Goal: Task Accomplishment & Management: Manage account settings

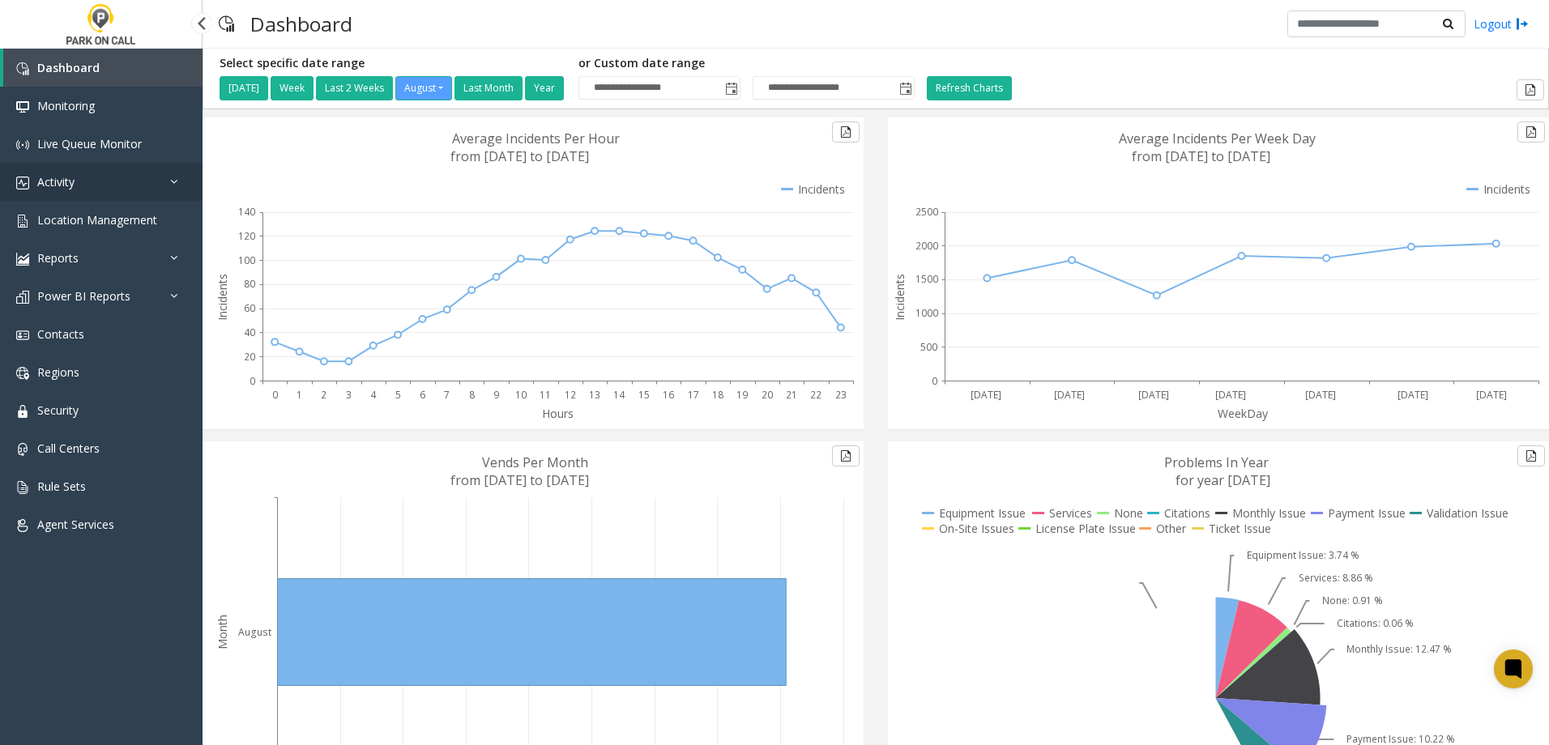
drag, startPoint x: 71, startPoint y: 166, endPoint x: 71, endPoint y: 175, distance: 8.9
click at [71, 166] on link "Activity" at bounding box center [101, 182] width 203 height 38
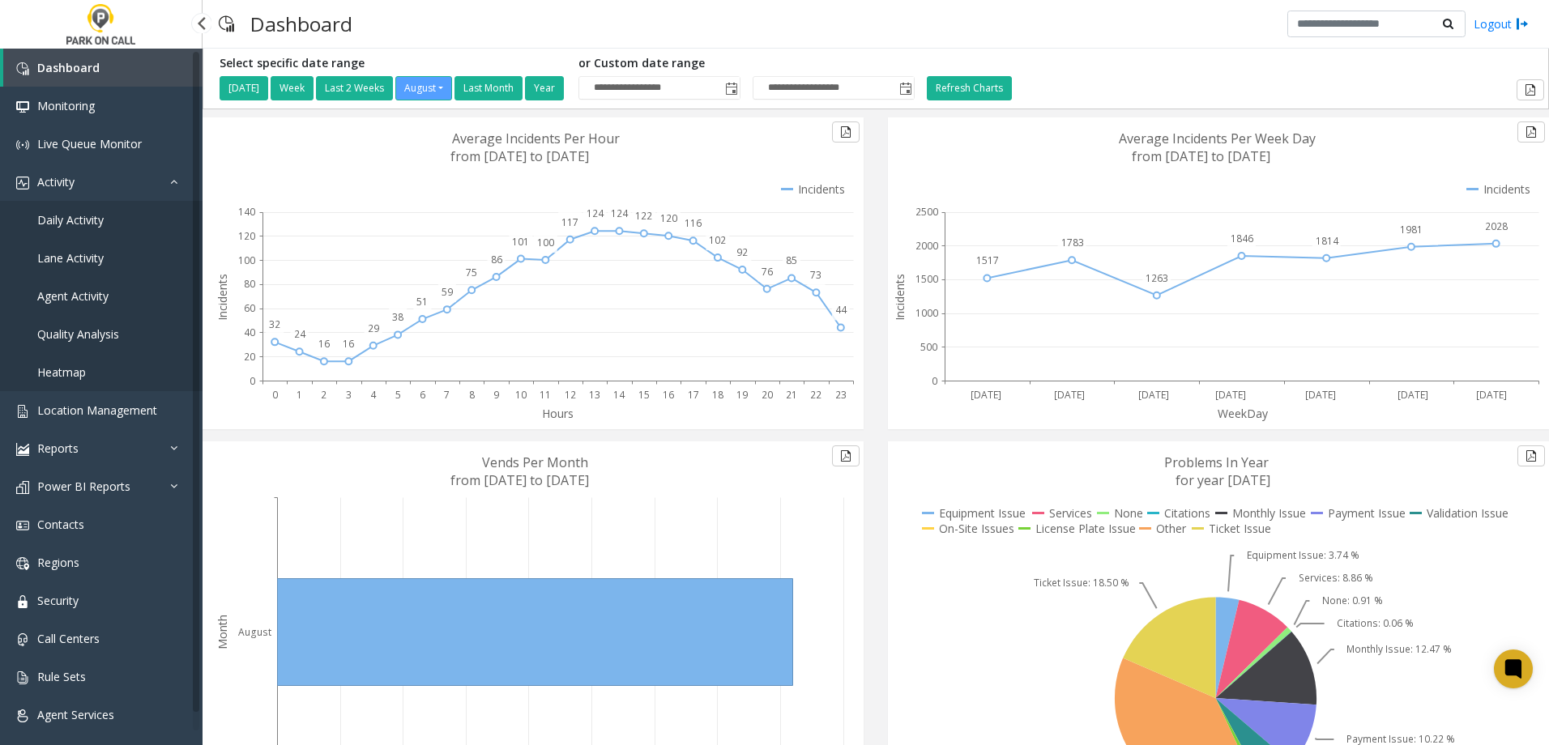
click at [76, 220] on span "Daily Activity" at bounding box center [70, 219] width 66 height 15
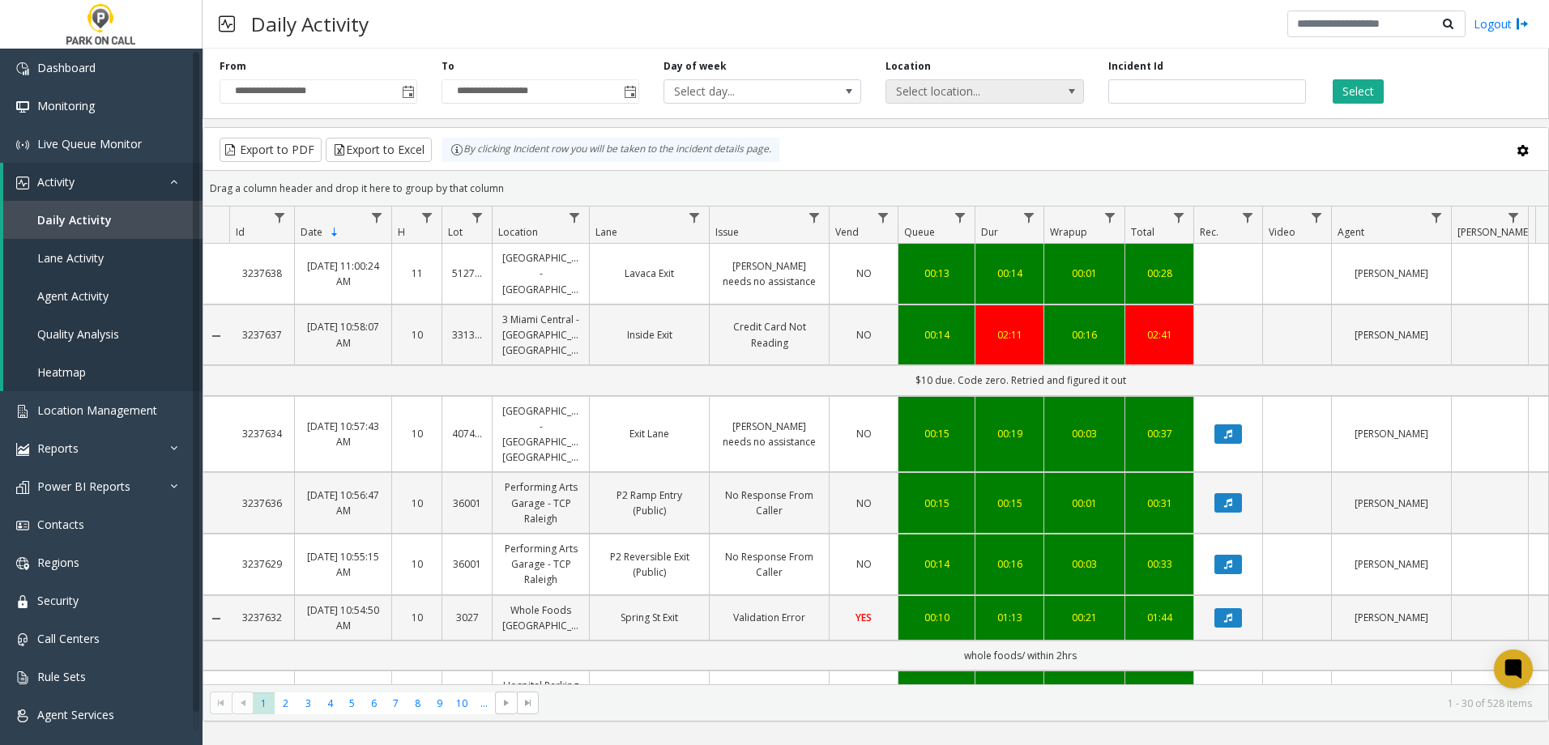
click at [989, 86] on span "Select location..." at bounding box center [964, 91] width 157 height 23
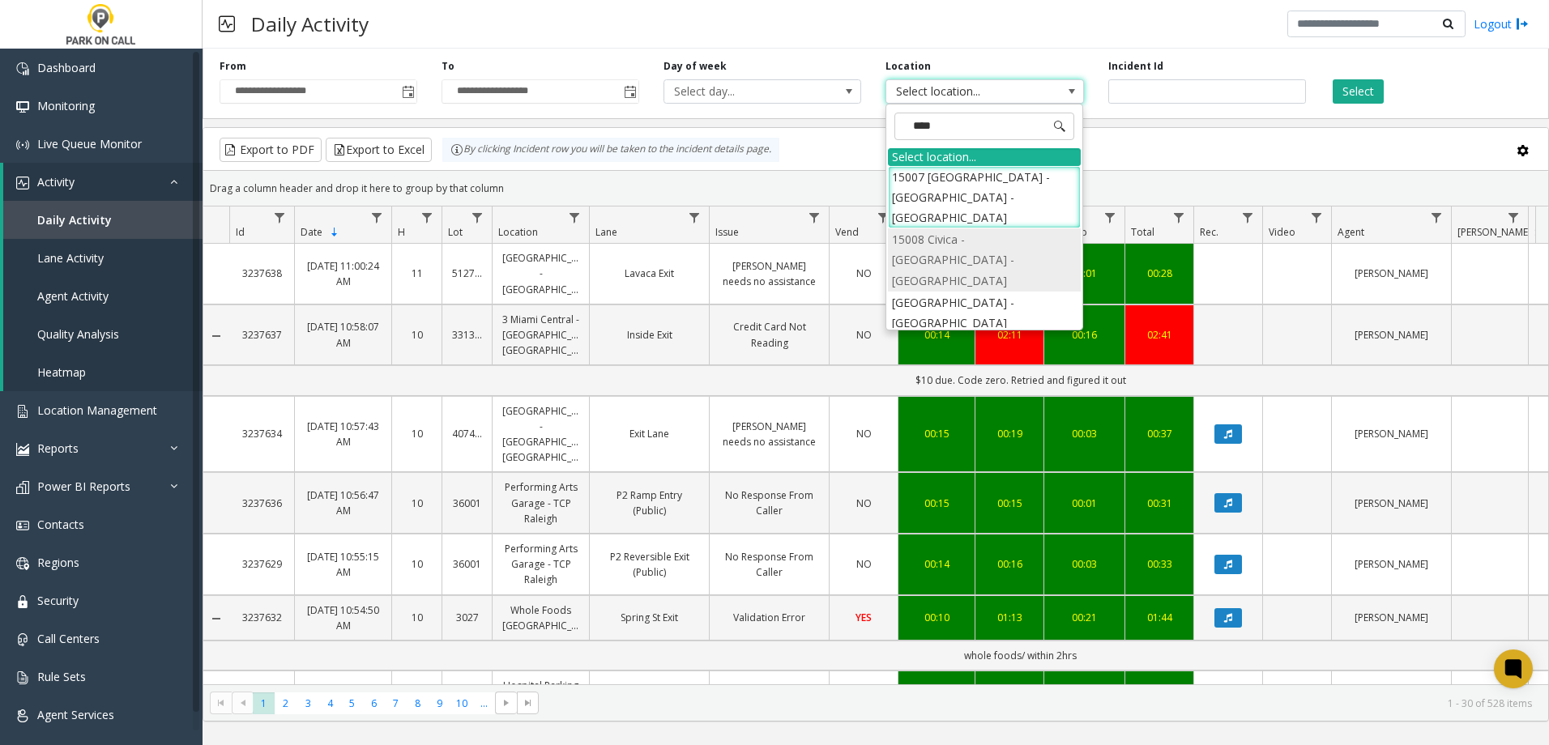
type input "*****"
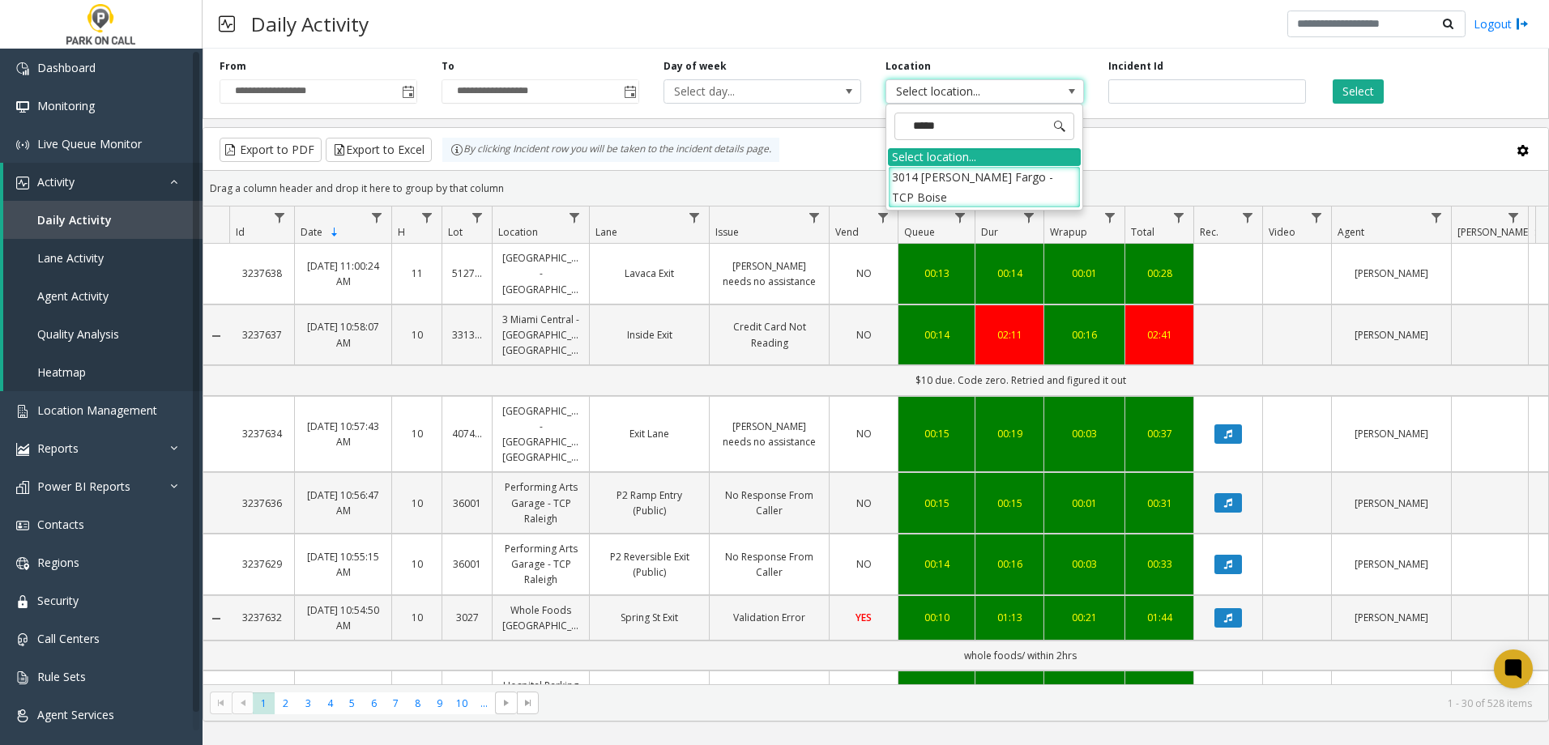
click at [993, 191] on div "Drag a column header and drop it here to group by that column" at bounding box center [875, 188] width 1345 height 28
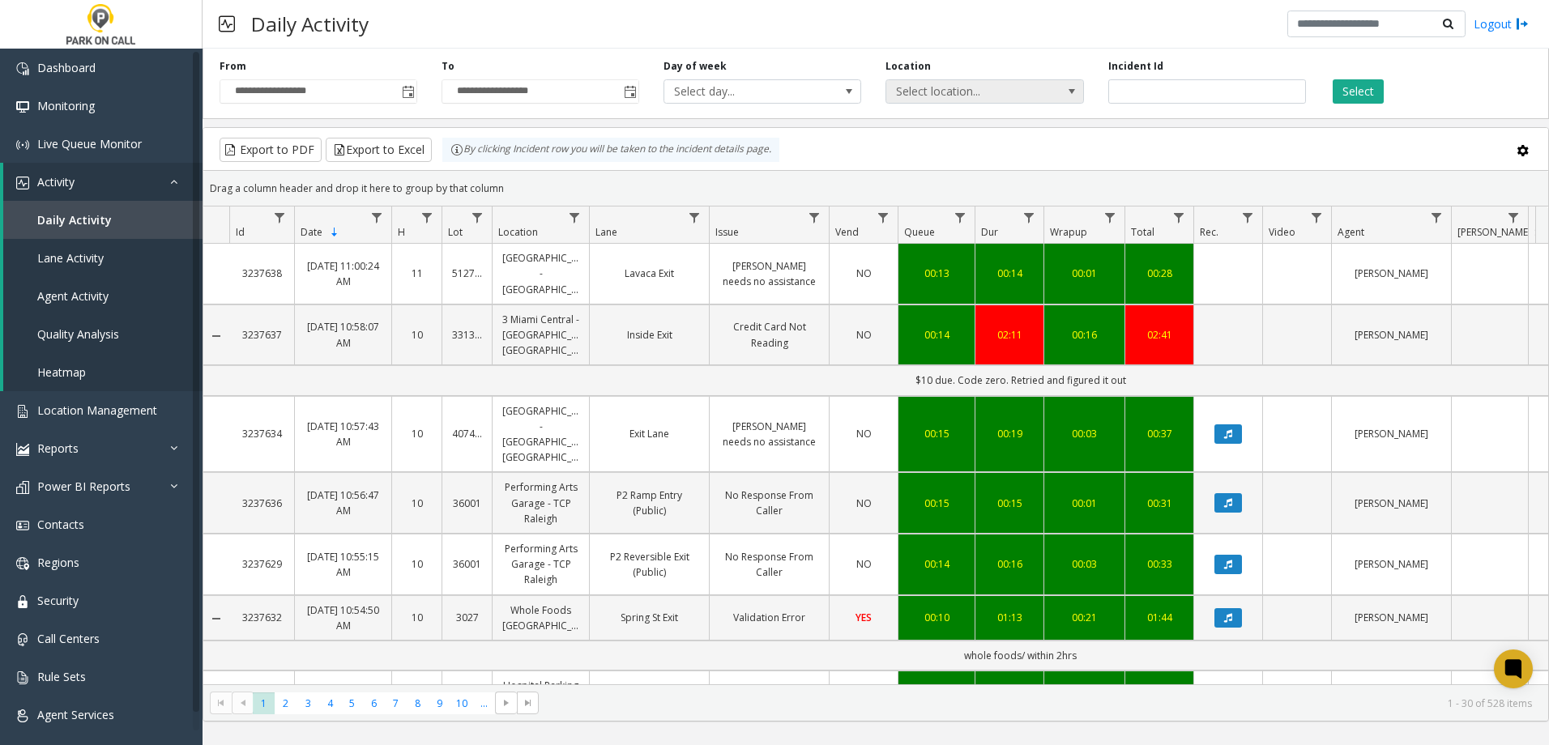
click at [991, 93] on span "Select location..." at bounding box center [964, 91] width 157 height 23
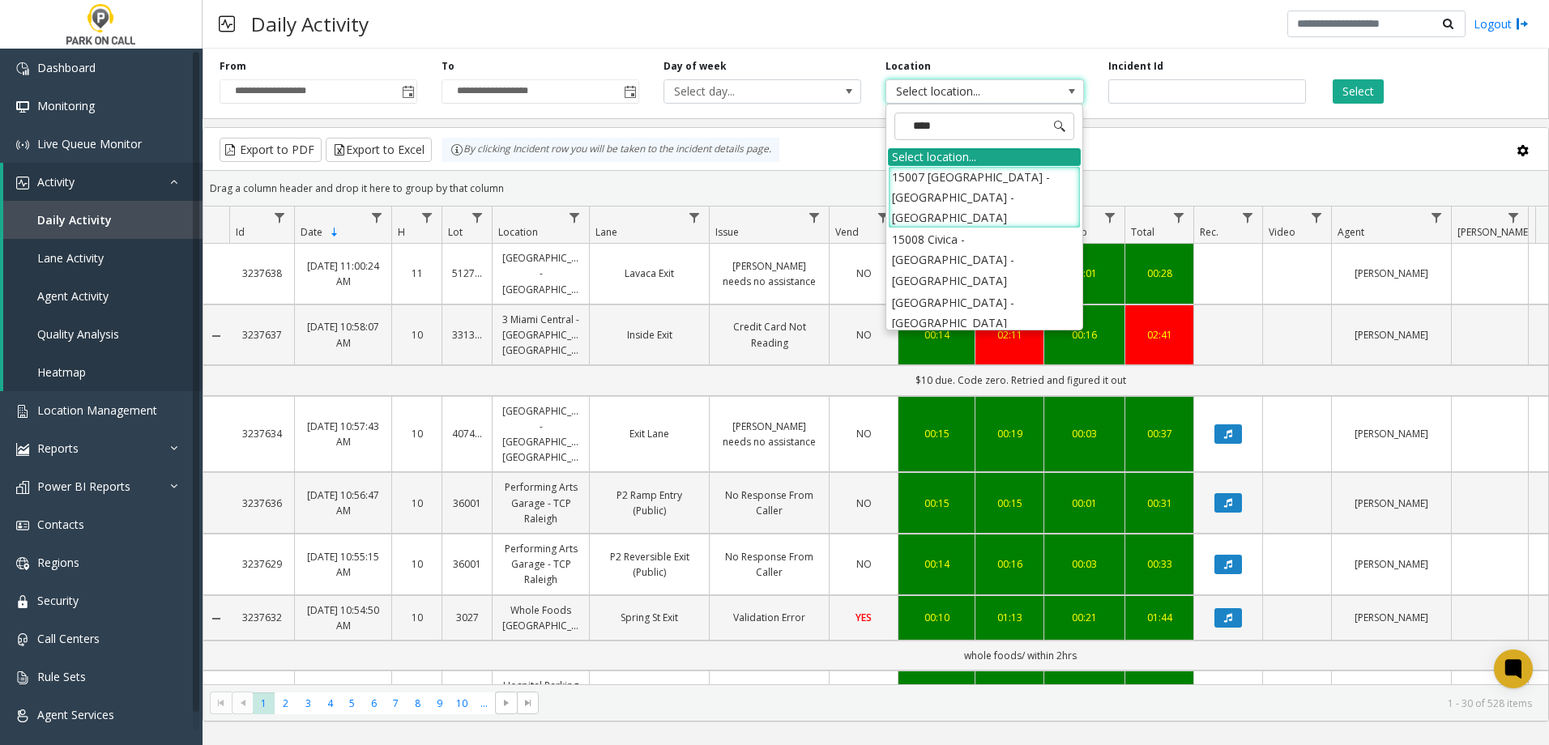
type input "*****"
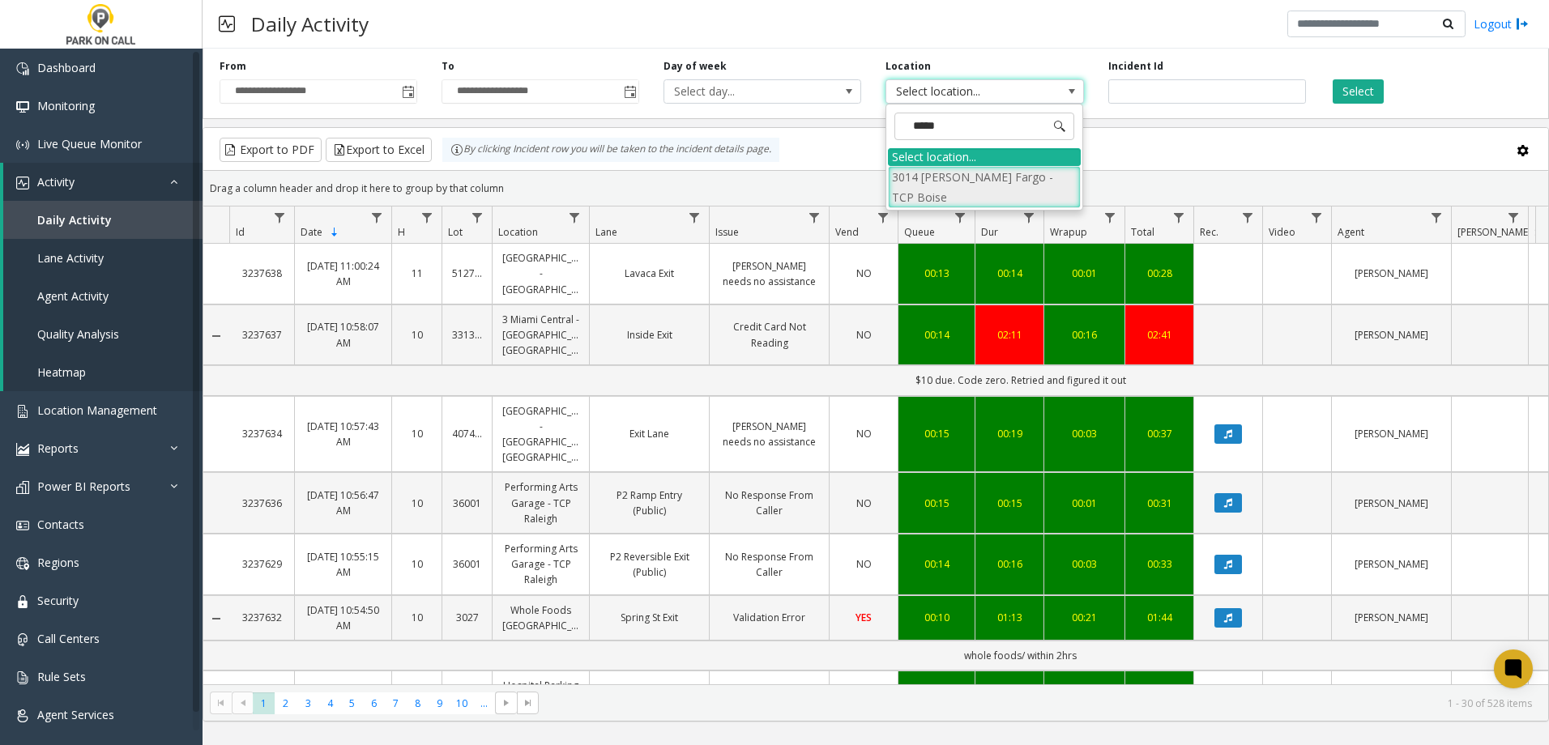
click at [1017, 182] on li "3014 Wells Fargo - TCP Boise" at bounding box center [984, 187] width 193 height 42
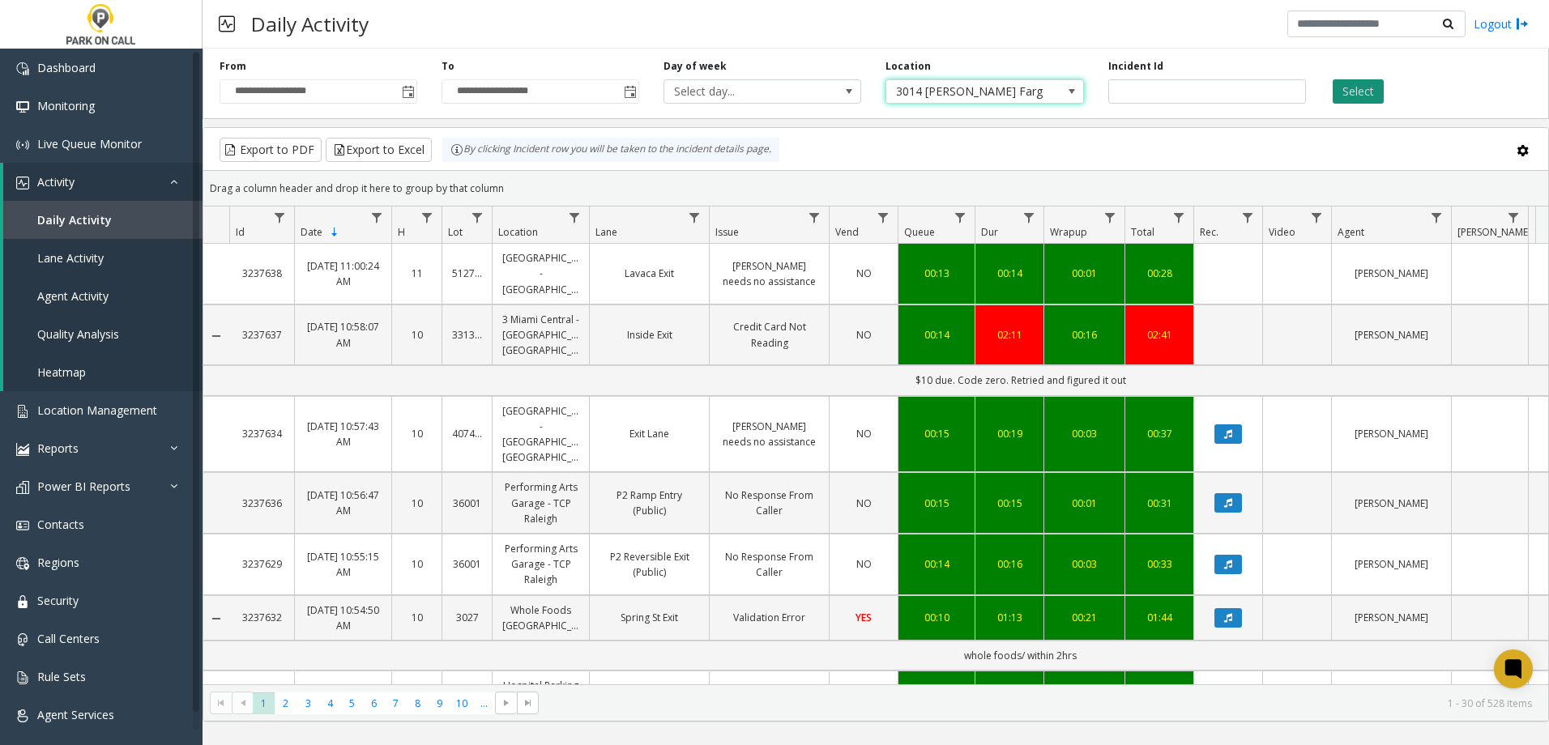
click at [1372, 96] on button "Select" at bounding box center [1358, 91] width 51 height 24
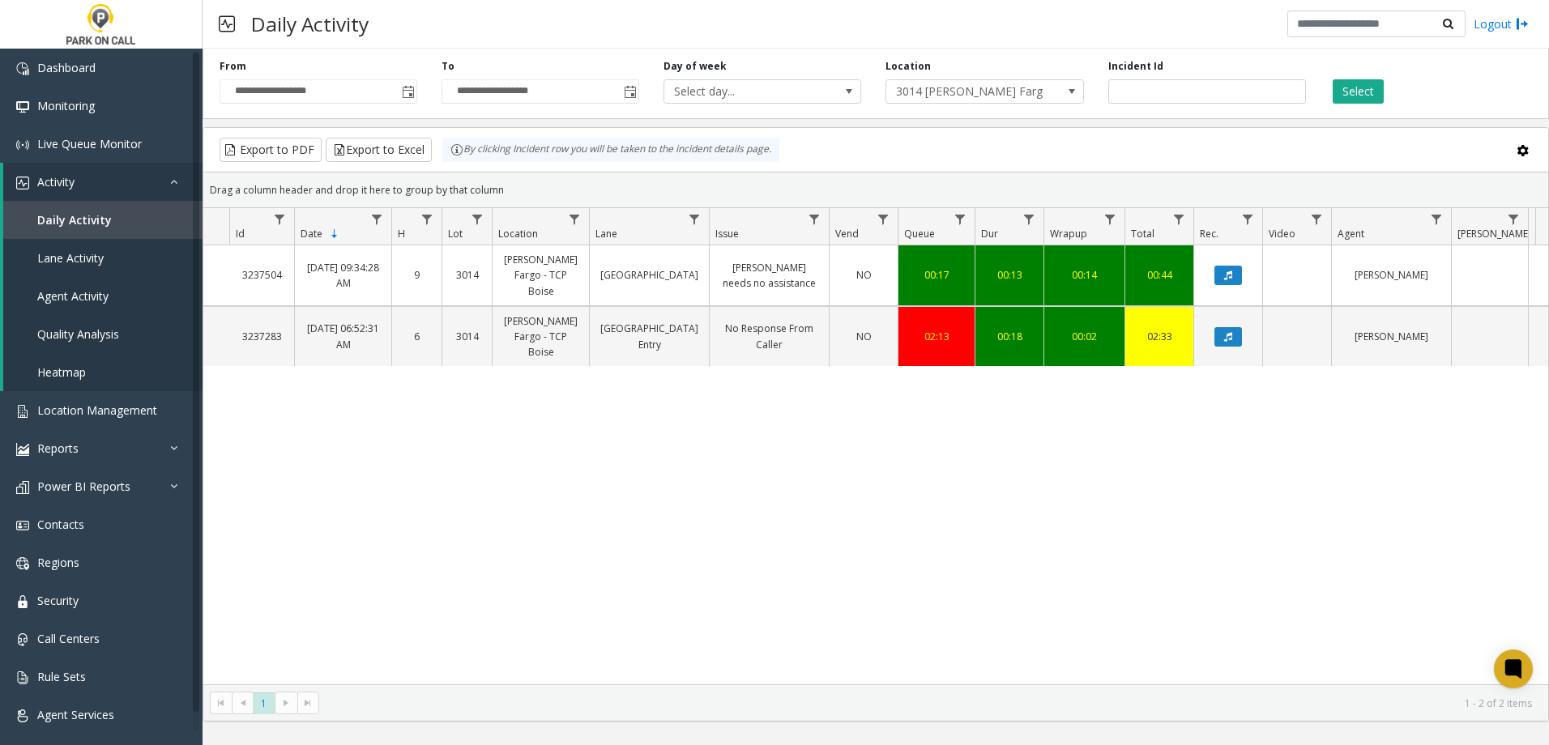
click at [424, 87] on div "**********" at bounding box center [318, 81] width 222 height 45
click at [414, 90] on span "Toggle popup" at bounding box center [408, 92] width 13 height 13
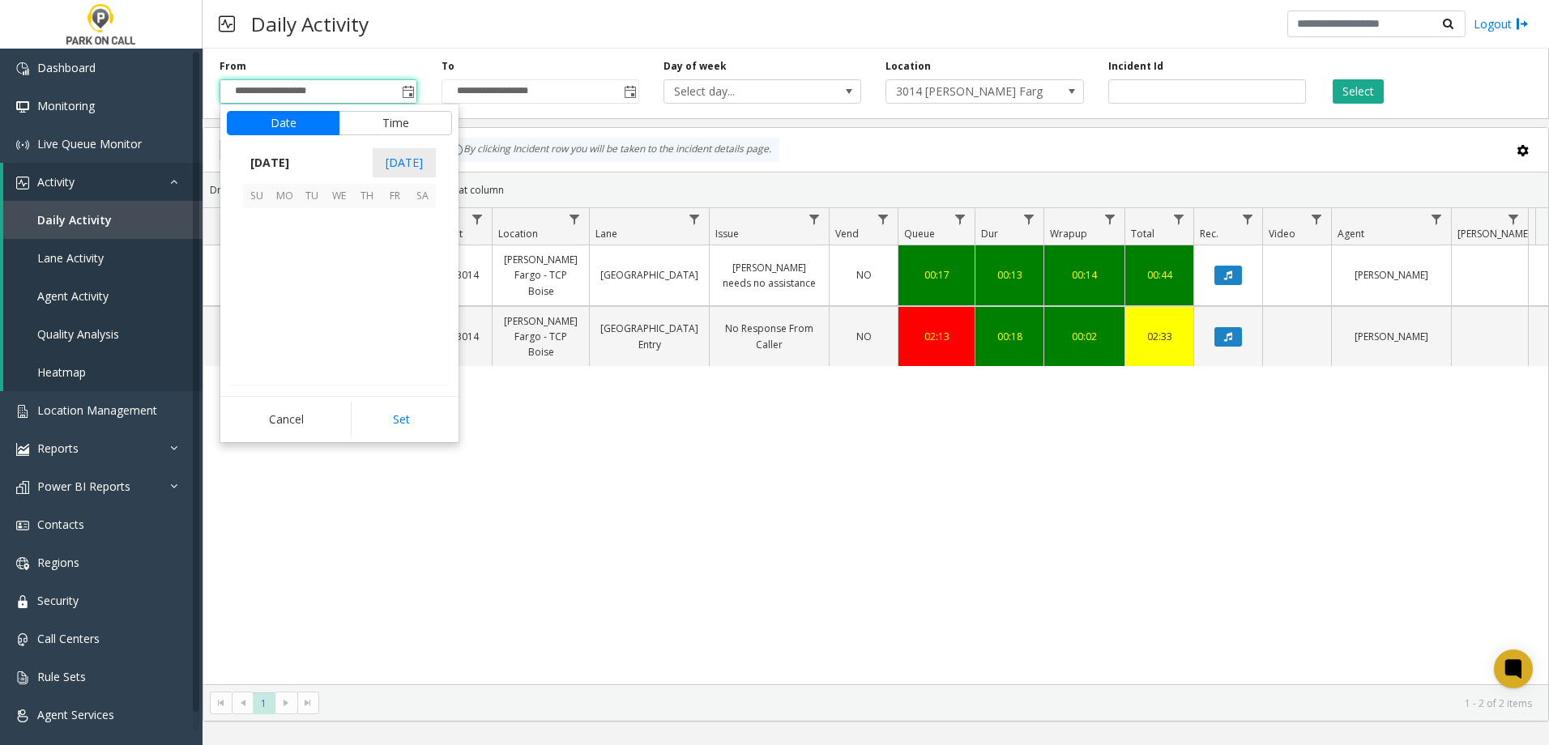
scroll to position [290562, 0]
click at [295, 282] on span "11" at bounding box center [285, 277] width 28 height 28
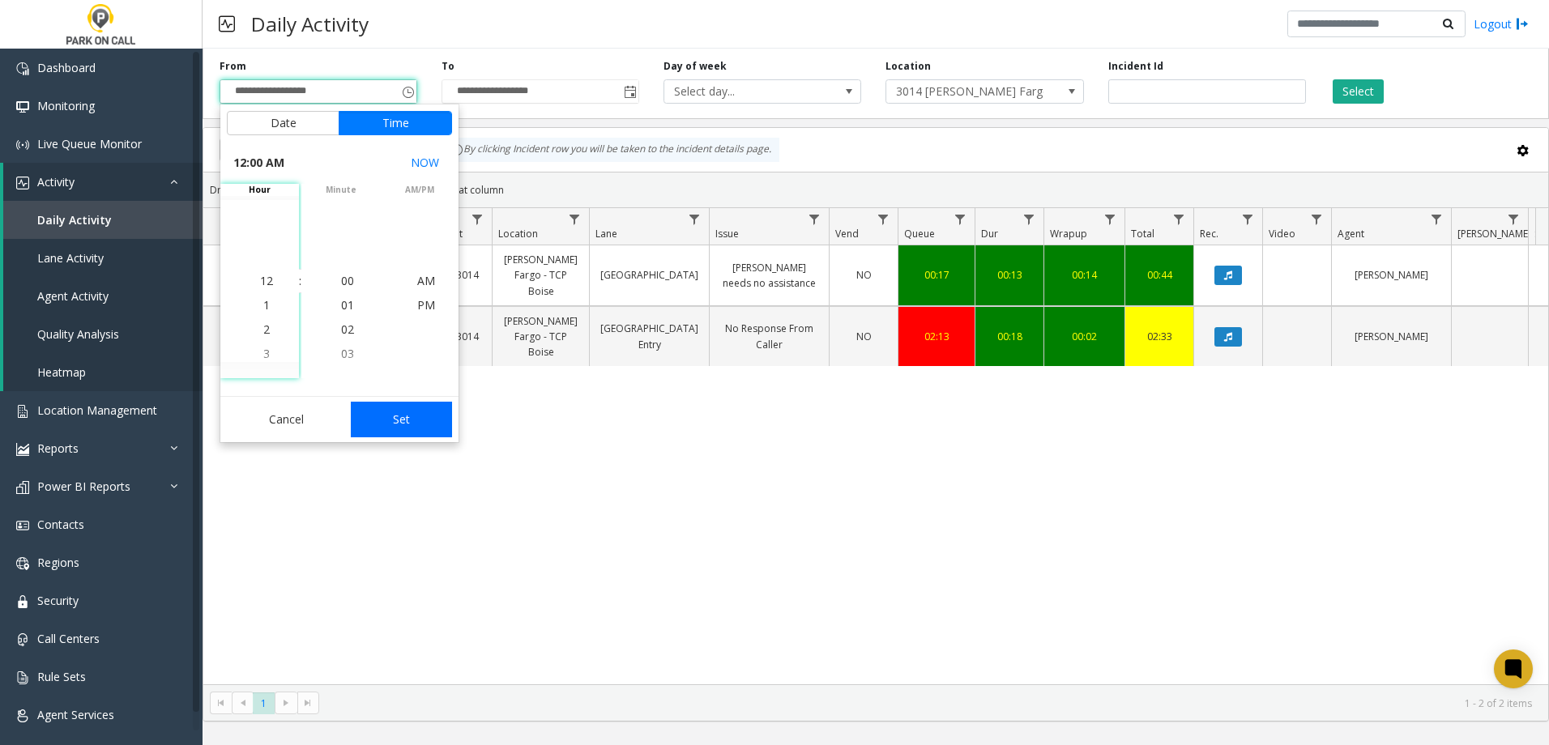
click at [409, 419] on button "Set" at bounding box center [402, 420] width 102 height 36
type input "**********"
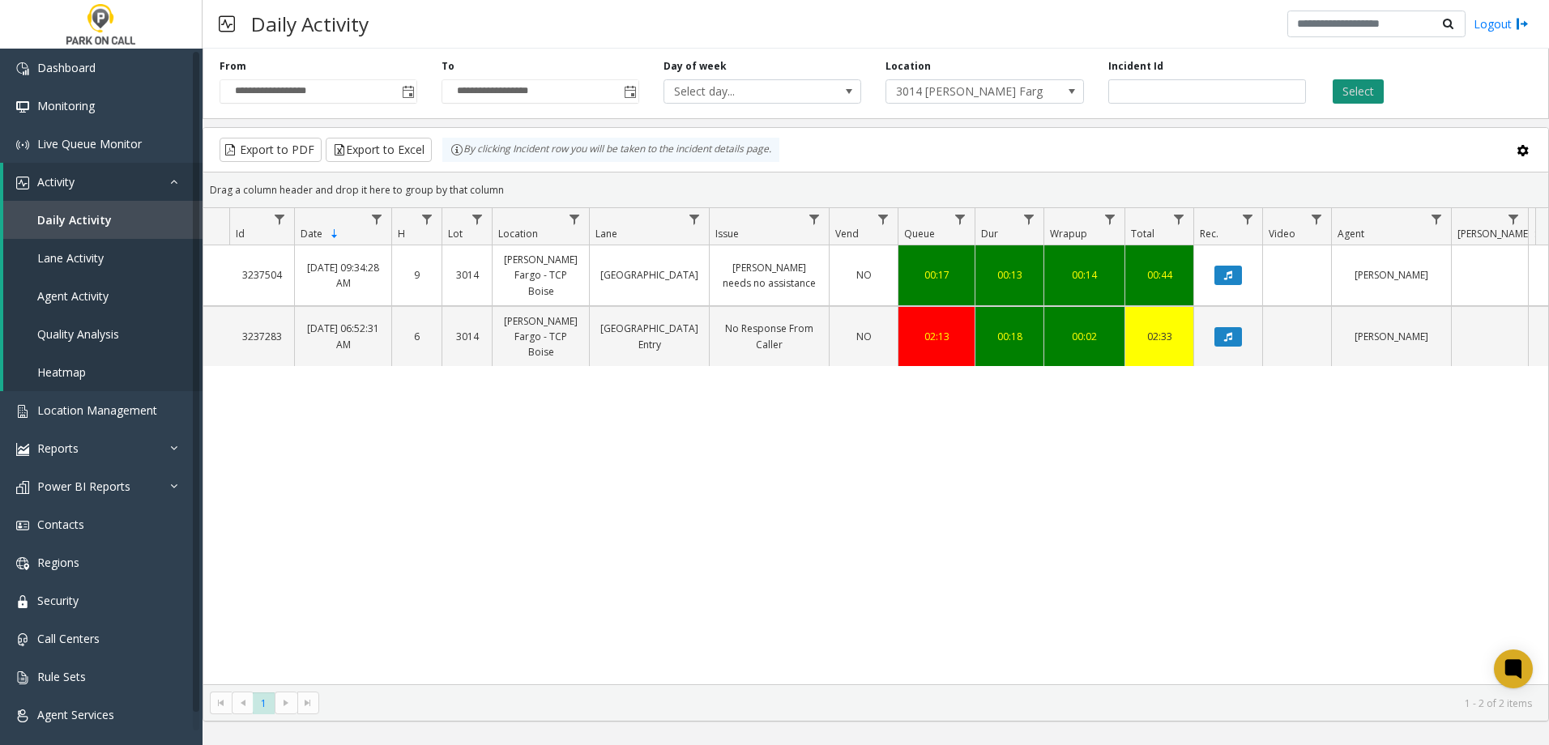
click at [1361, 92] on button "Select" at bounding box center [1358, 91] width 51 height 24
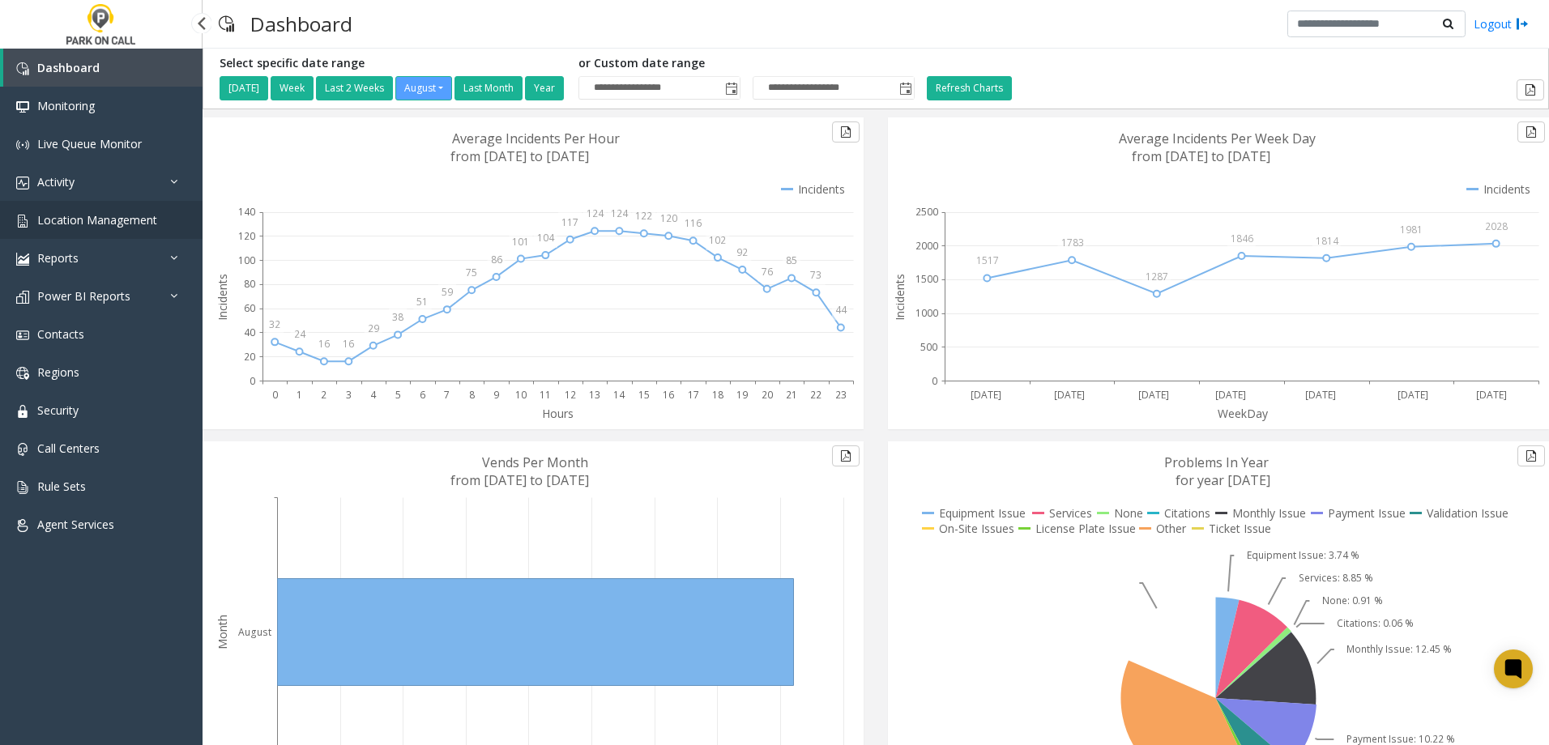
click at [83, 224] on span "Location Management" at bounding box center [97, 219] width 120 height 15
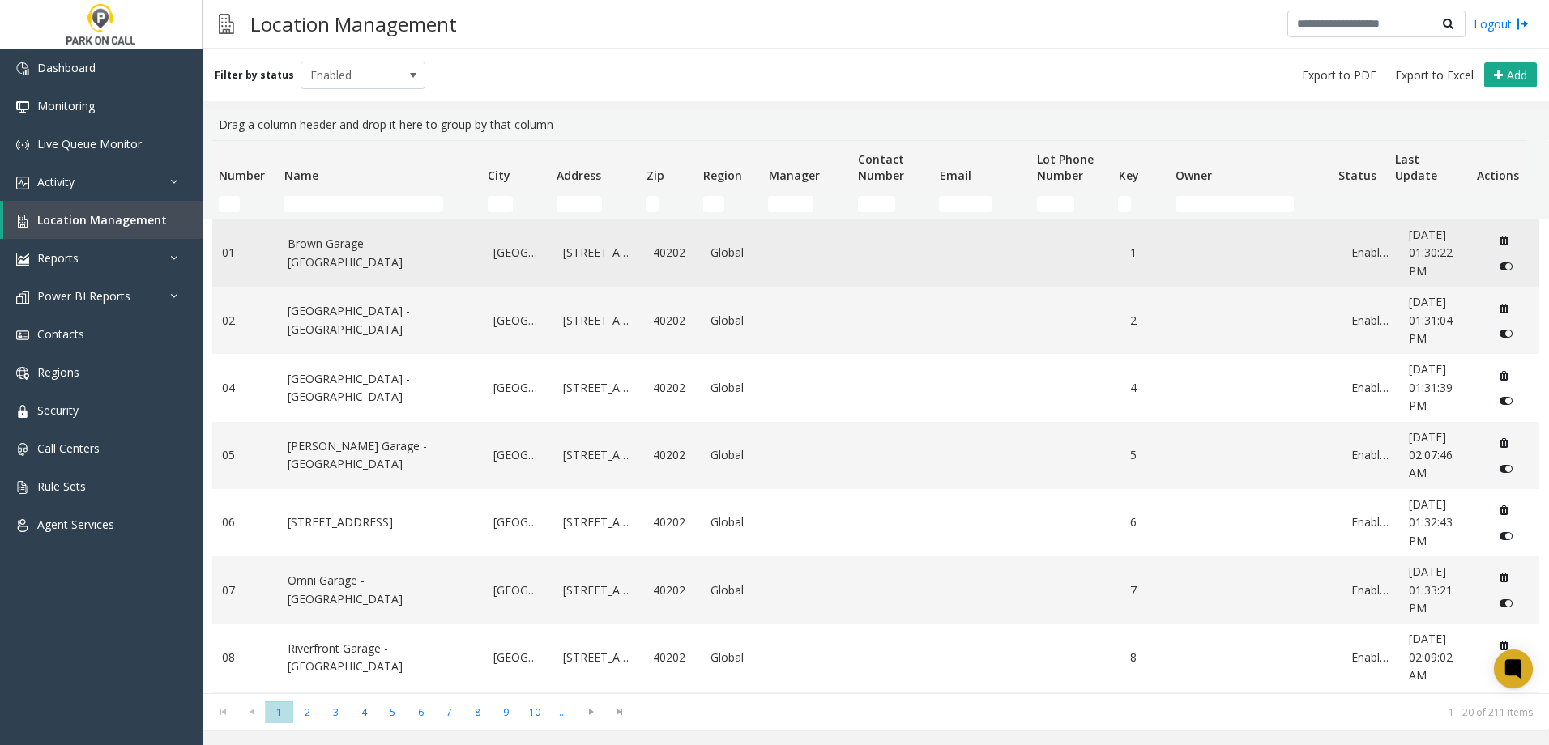
click at [317, 224] on td "Brown Garage - [GEOGRAPHIC_DATA]" at bounding box center [381, 253] width 206 height 67
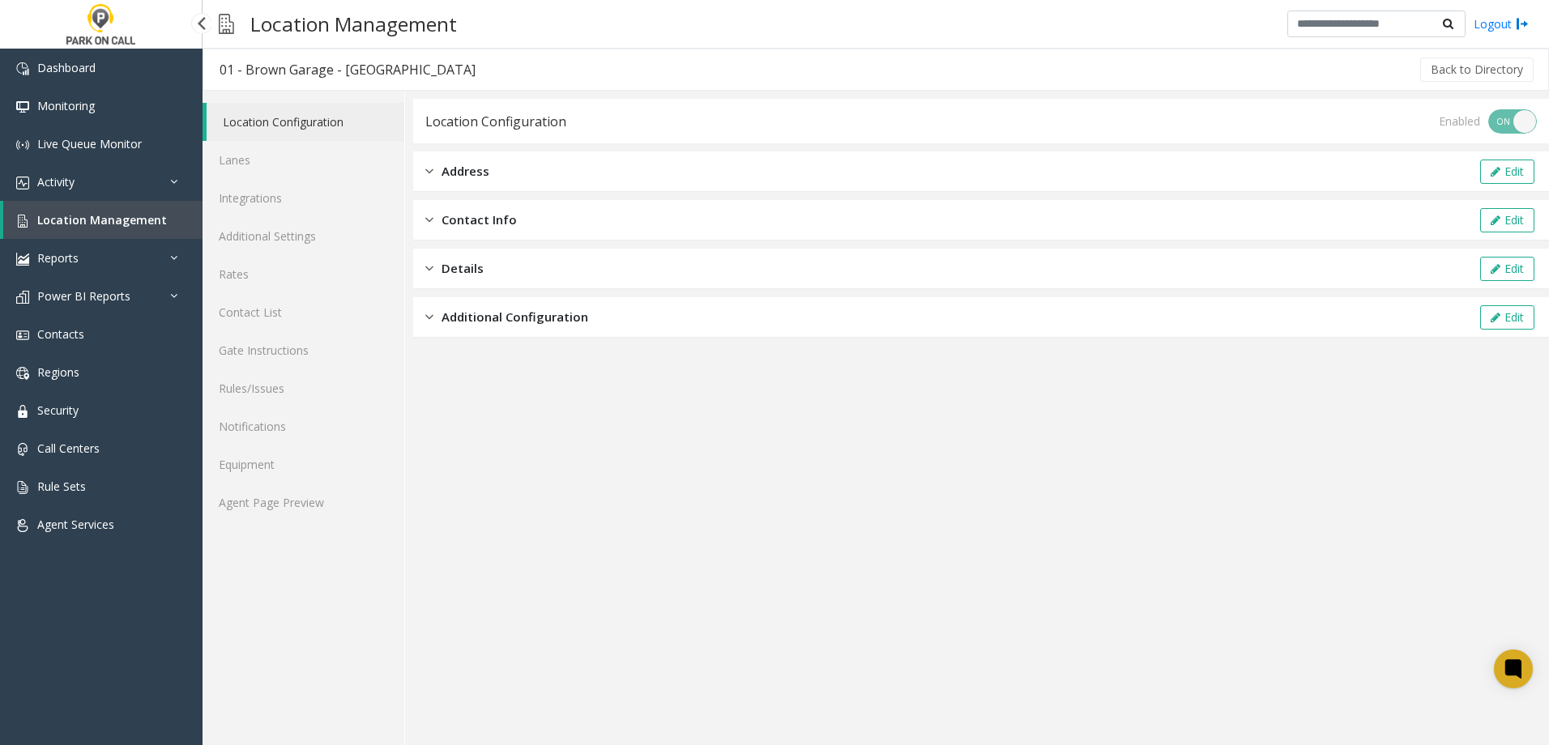
click at [107, 211] on link "Location Management" at bounding box center [102, 220] width 199 height 38
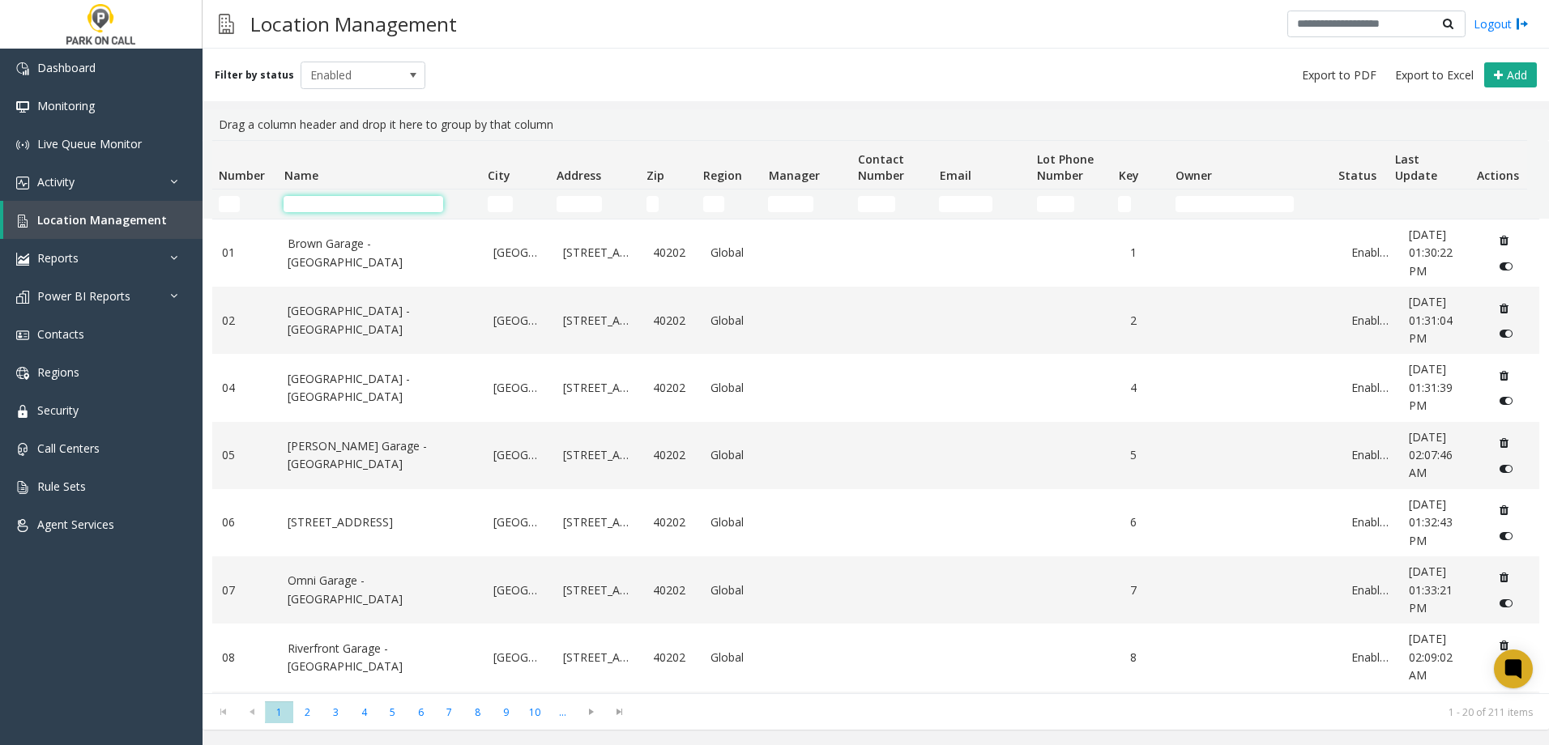
click at [324, 196] on input "Name Filter" at bounding box center [364, 204] width 160 height 16
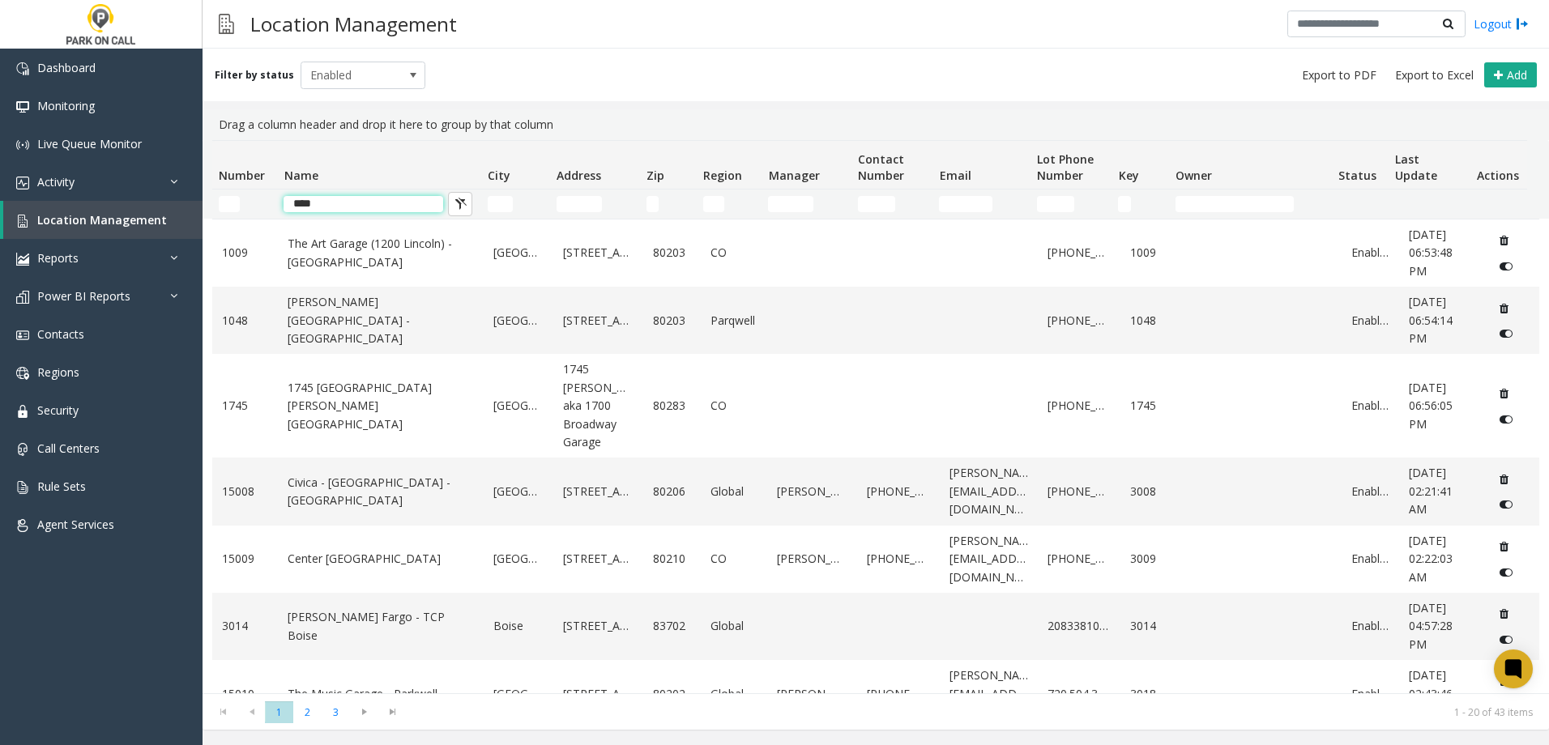
type input "**********"
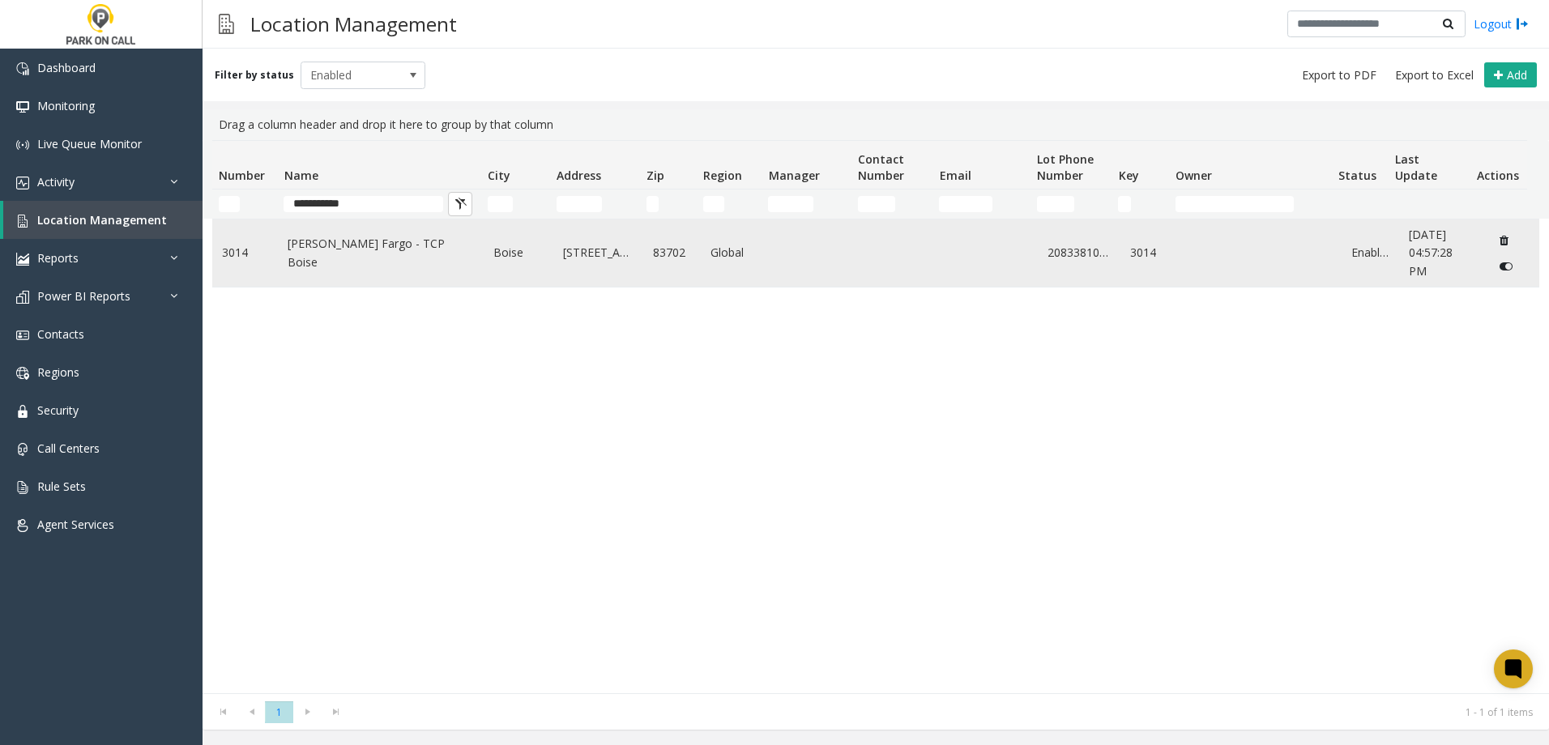
click at [487, 258] on td "Boise" at bounding box center [519, 253] width 70 height 67
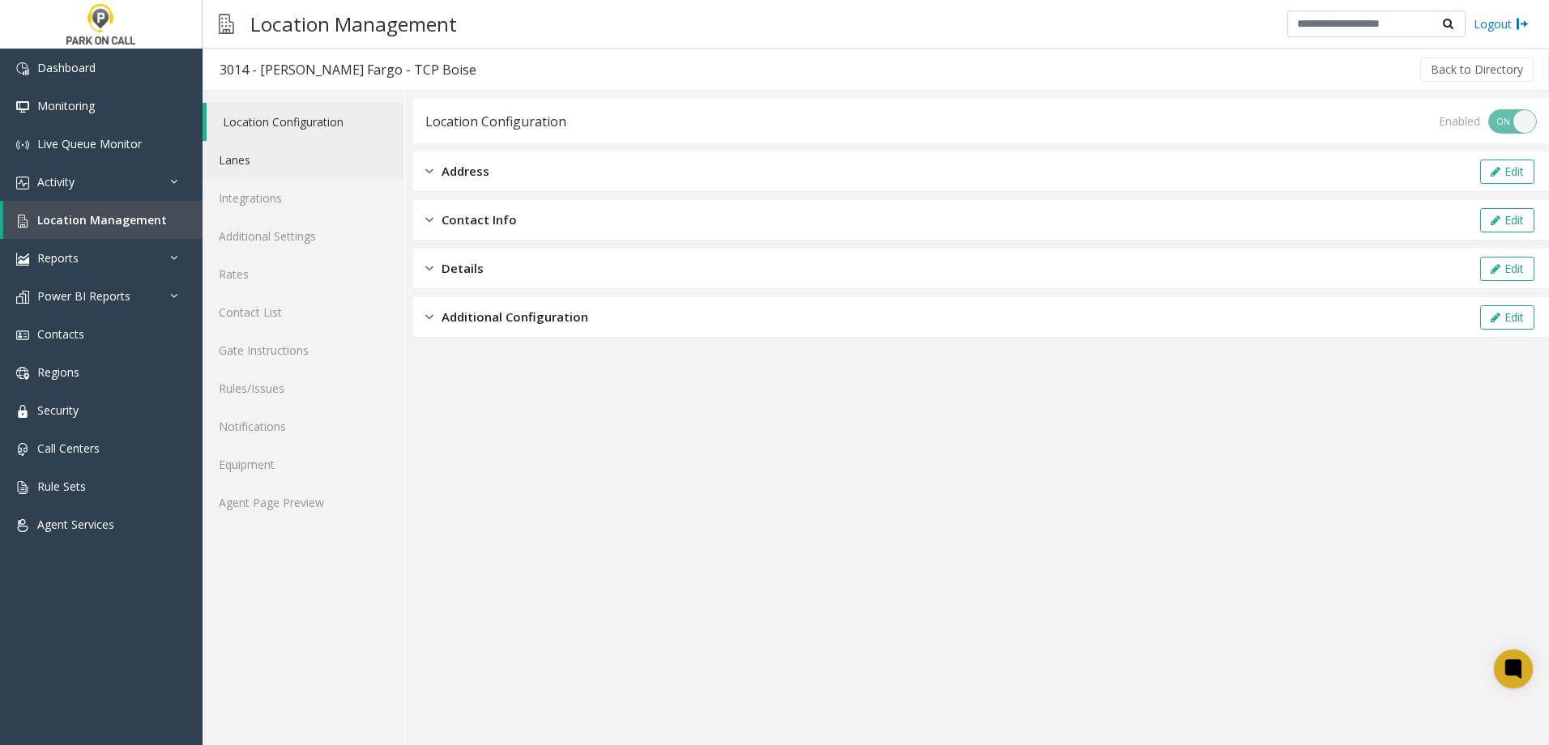
click at [328, 161] on link "Lanes" at bounding box center [304, 160] width 202 height 38
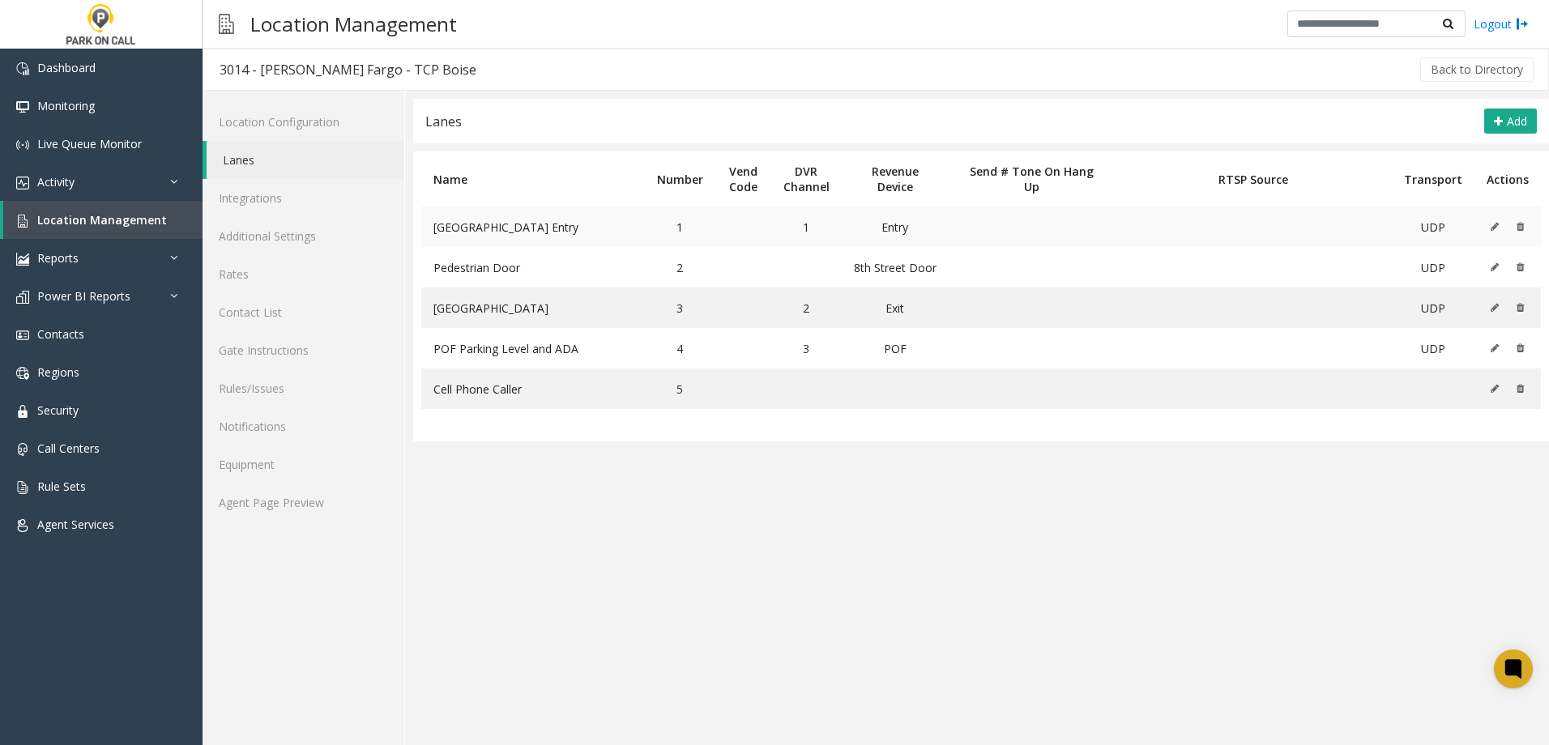
click at [1501, 227] on button at bounding box center [1499, 227] width 18 height 24
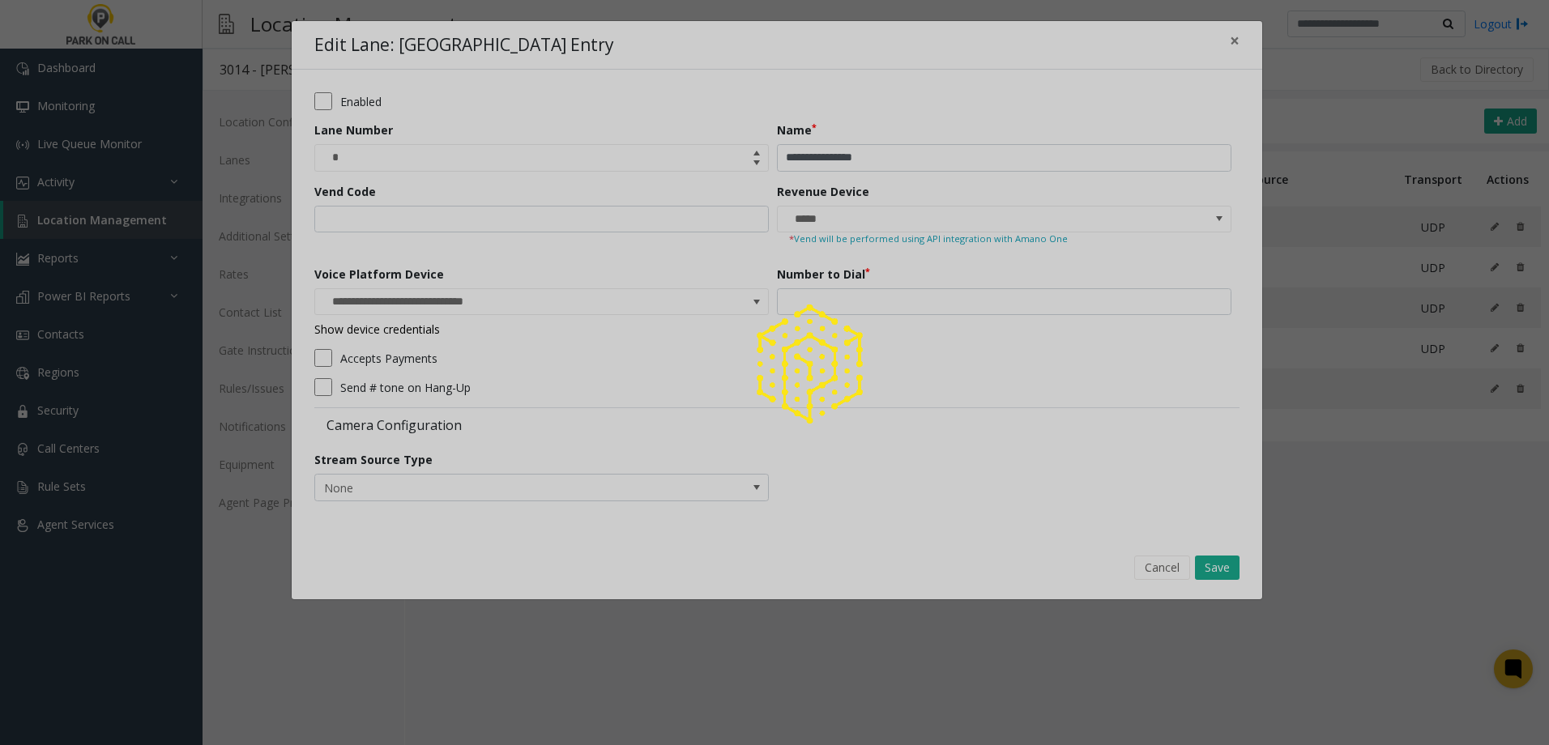
type input "**********"
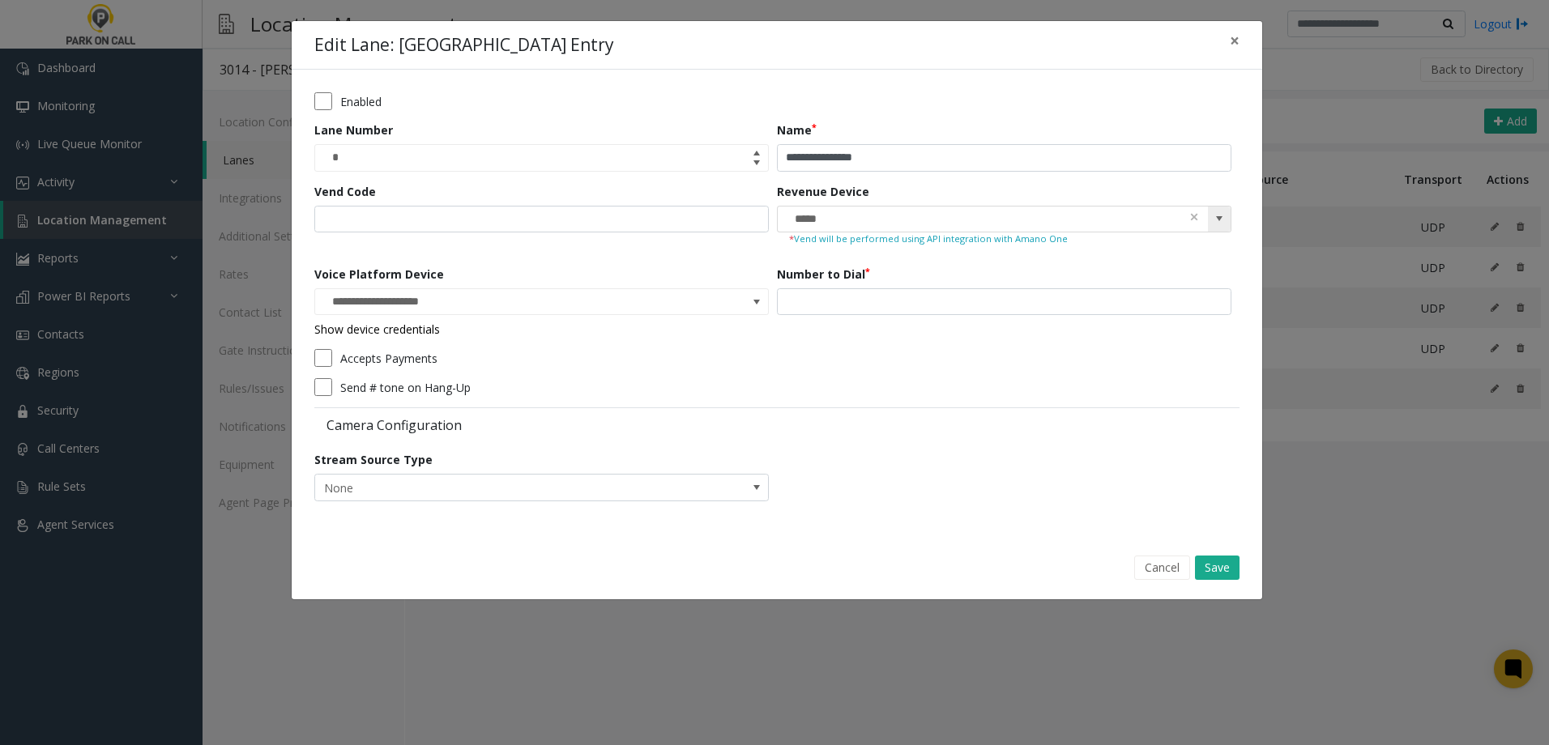
click at [1224, 223] on span at bounding box center [1219, 218] width 13 height 13
click at [905, 415] on div "Camera Configuration" at bounding box center [776, 423] width 925 height 32
drag, startPoint x: 762, startPoint y: 305, endPoint x: 401, endPoint y: 300, distance: 361.4
click at [778, 348] on form "**********" at bounding box center [776, 302] width 925 height 420
click at [878, 298] on input "***" at bounding box center [1004, 302] width 454 height 28
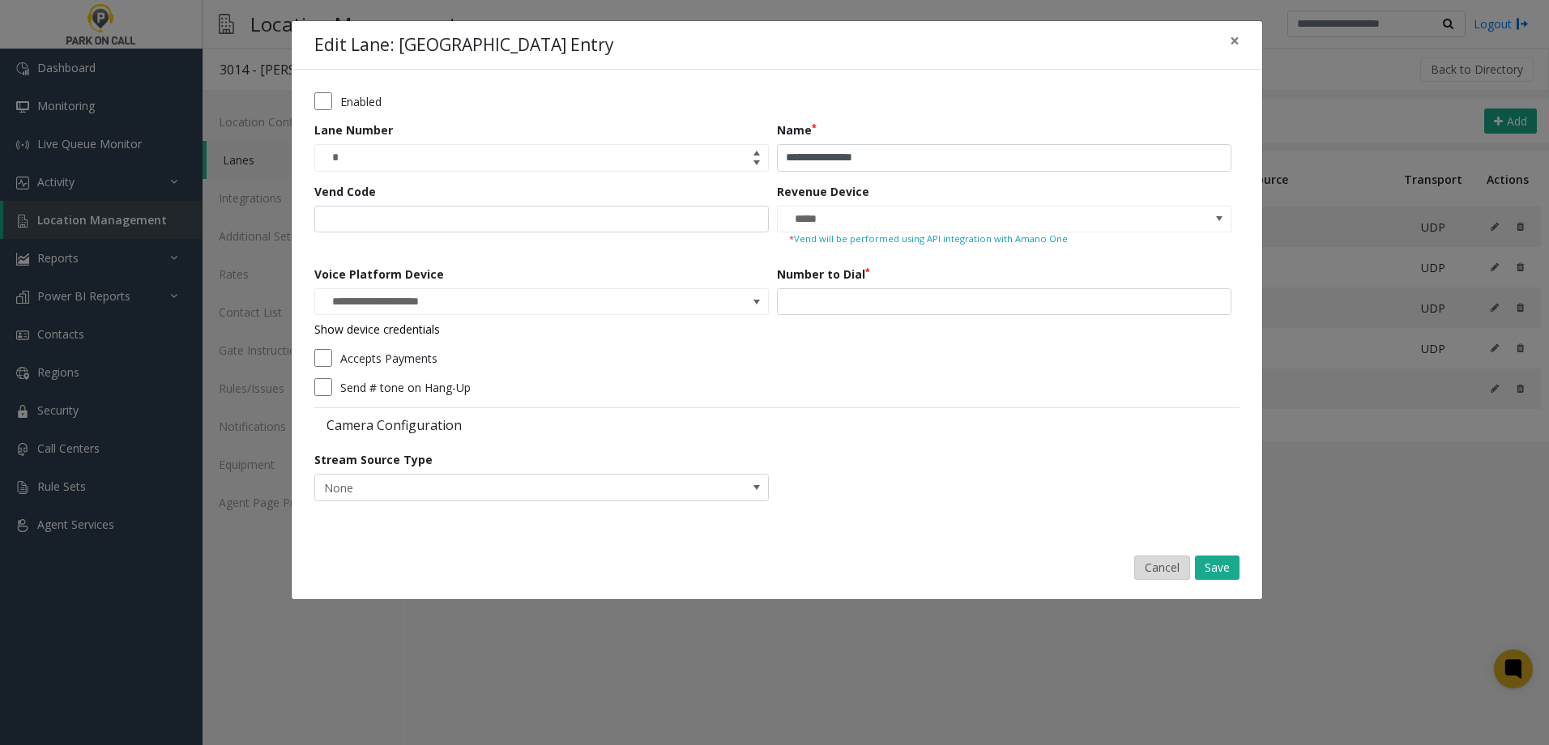
click at [1167, 562] on button "Cancel" at bounding box center [1162, 568] width 56 height 24
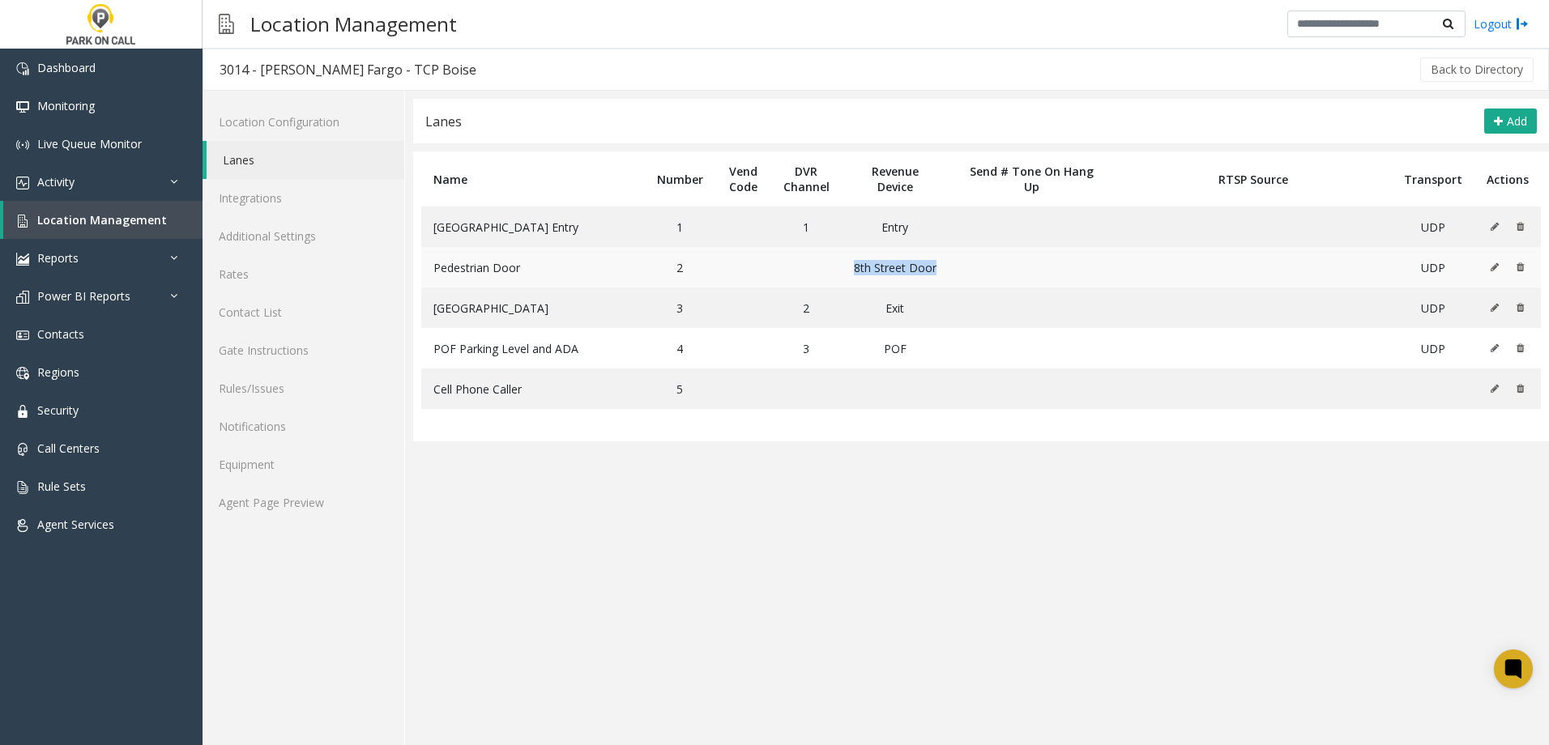
drag, startPoint x: 850, startPoint y: 267, endPoint x: 947, endPoint y: 279, distance: 98.0
click at [947, 279] on td "8th Street Door" at bounding box center [895, 267] width 107 height 41
click at [905, 305] on td "Exit" at bounding box center [895, 308] width 107 height 41
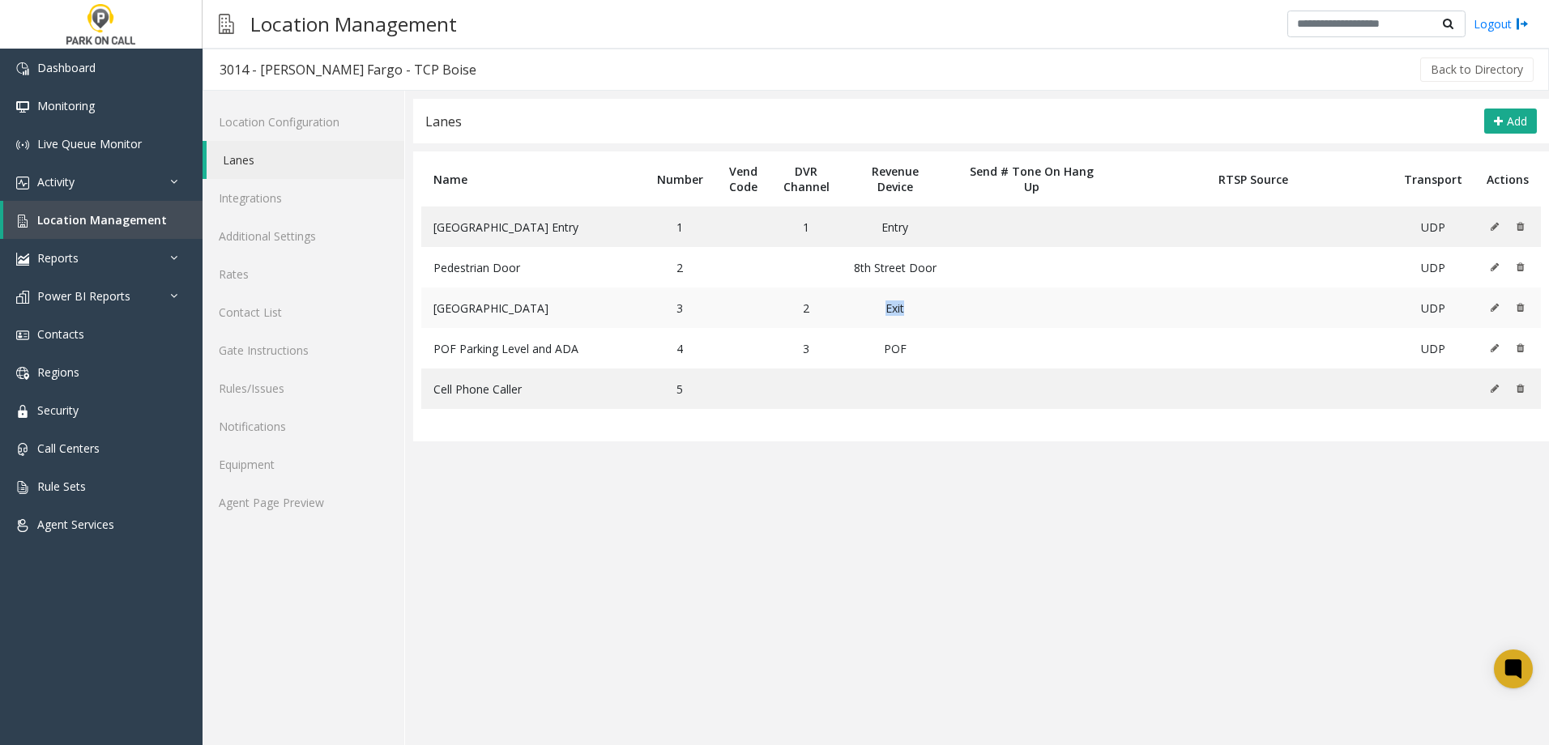
drag, startPoint x: 905, startPoint y: 305, endPoint x: 893, endPoint y: 308, distance: 12.6
click at [893, 308] on td "Exit" at bounding box center [895, 308] width 107 height 41
click at [894, 310] on td "Exit" at bounding box center [895, 308] width 107 height 41
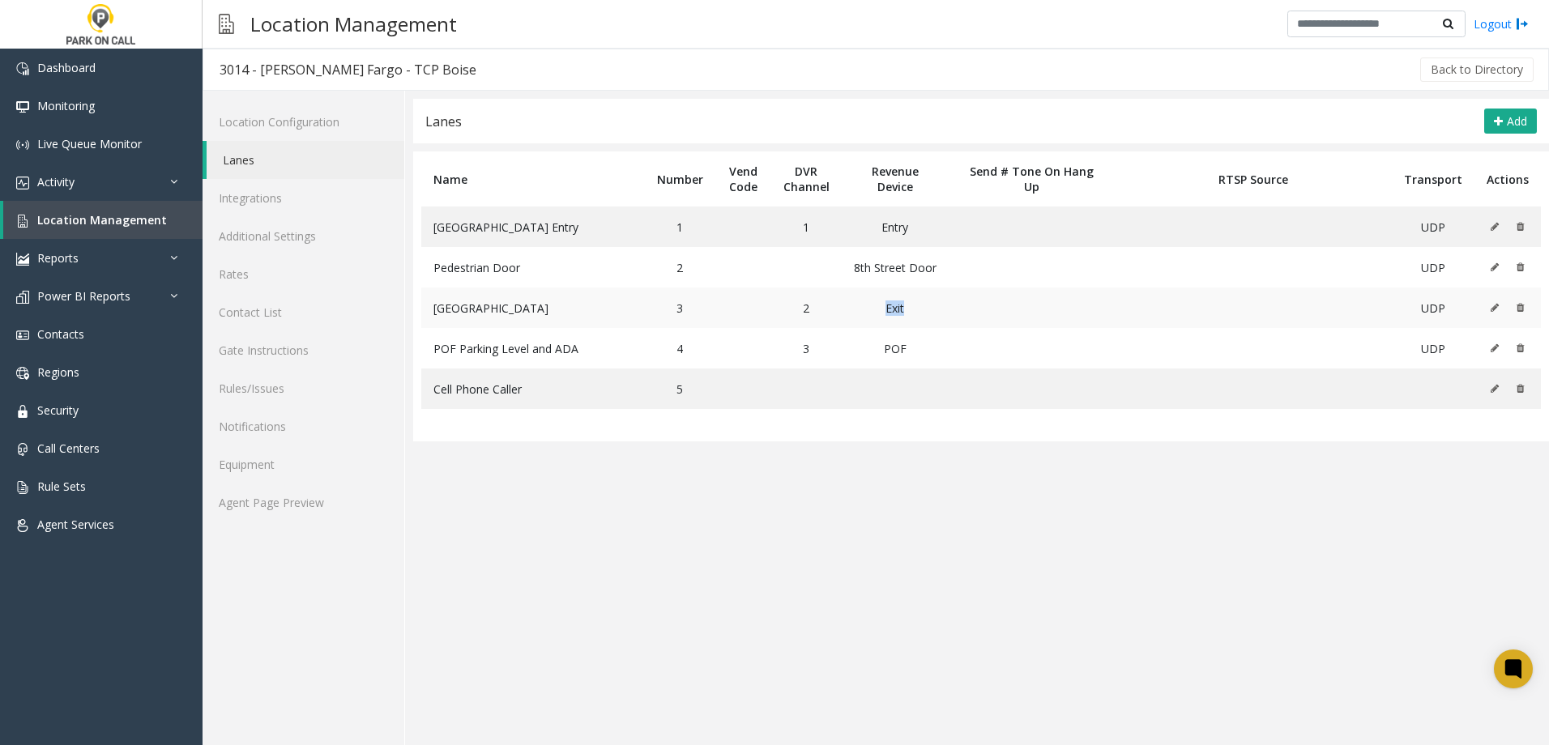
click at [894, 310] on td "Exit" at bounding box center [895, 308] width 107 height 41
drag, startPoint x: 894, startPoint y: 310, endPoint x: 895, endPoint y: 329, distance: 18.7
click at [895, 329] on td "POF" at bounding box center [895, 348] width 107 height 41
click at [878, 281] on td "8th Street Door" at bounding box center [895, 267] width 107 height 41
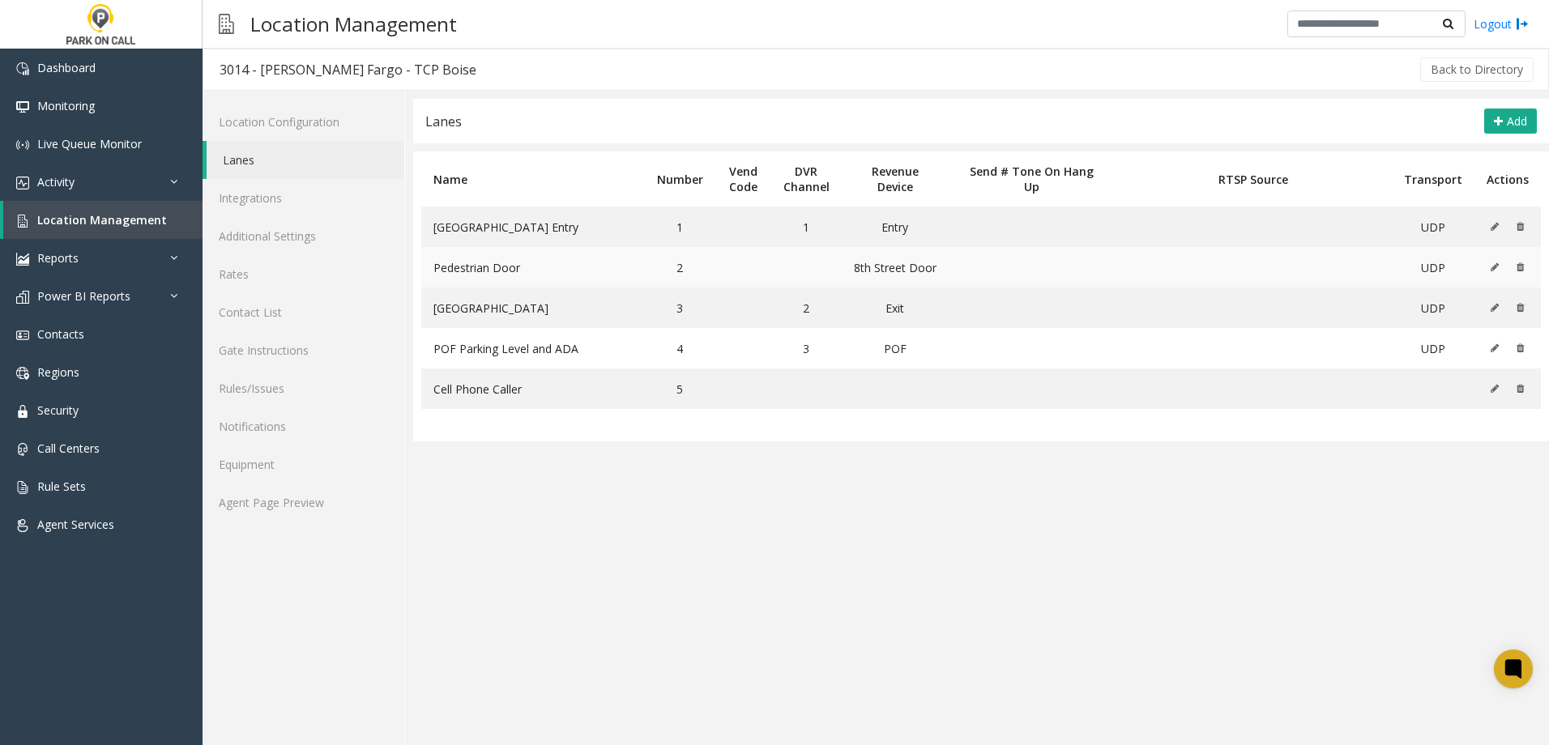
click at [885, 271] on td "8th Street Door" at bounding box center [895, 267] width 107 height 41
click at [880, 277] on td "8th Street Door" at bounding box center [895, 267] width 107 height 41
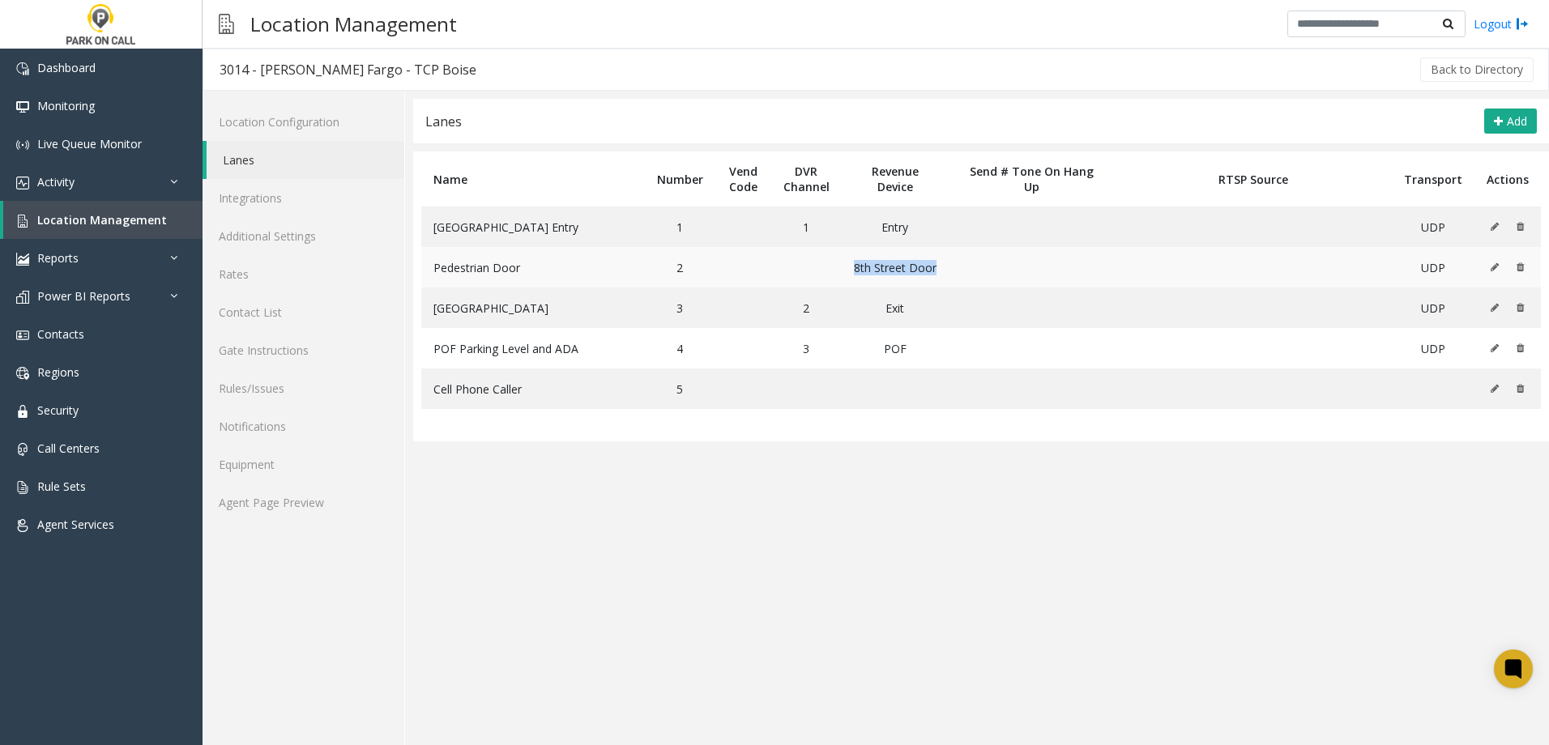
click at [880, 277] on td "8th Street Door" at bounding box center [895, 267] width 107 height 41
drag, startPoint x: 880, startPoint y: 277, endPoint x: 883, endPoint y: 288, distance: 11.0
click at [883, 288] on td "Exit" at bounding box center [895, 308] width 107 height 41
click at [884, 300] on td "Exit" at bounding box center [895, 308] width 107 height 41
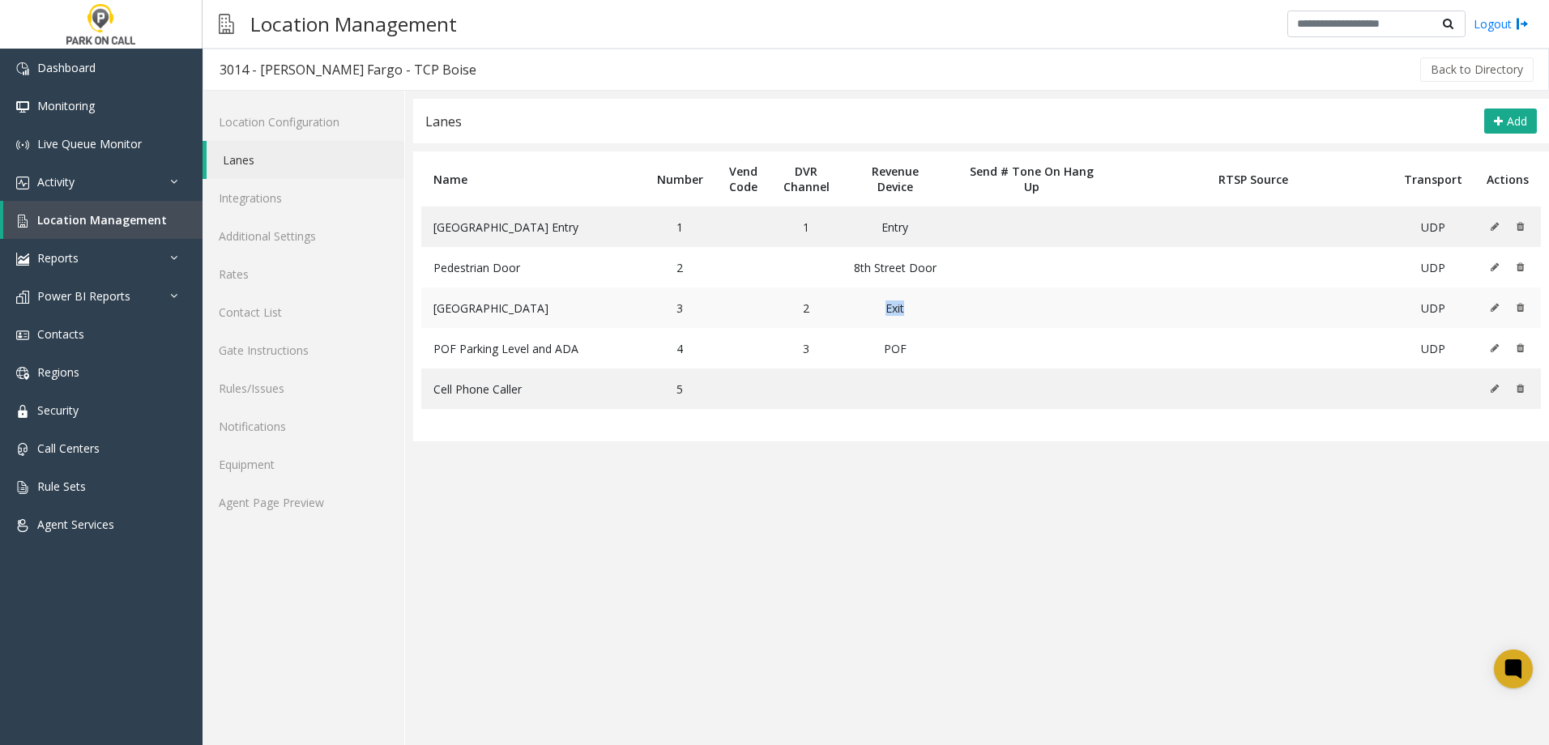
drag, startPoint x: 884, startPoint y: 300, endPoint x: 886, endPoint y: 314, distance: 14.8
click at [886, 314] on td "Exit" at bounding box center [895, 308] width 107 height 41
click at [855, 275] on td "8th Street Door" at bounding box center [895, 267] width 107 height 41
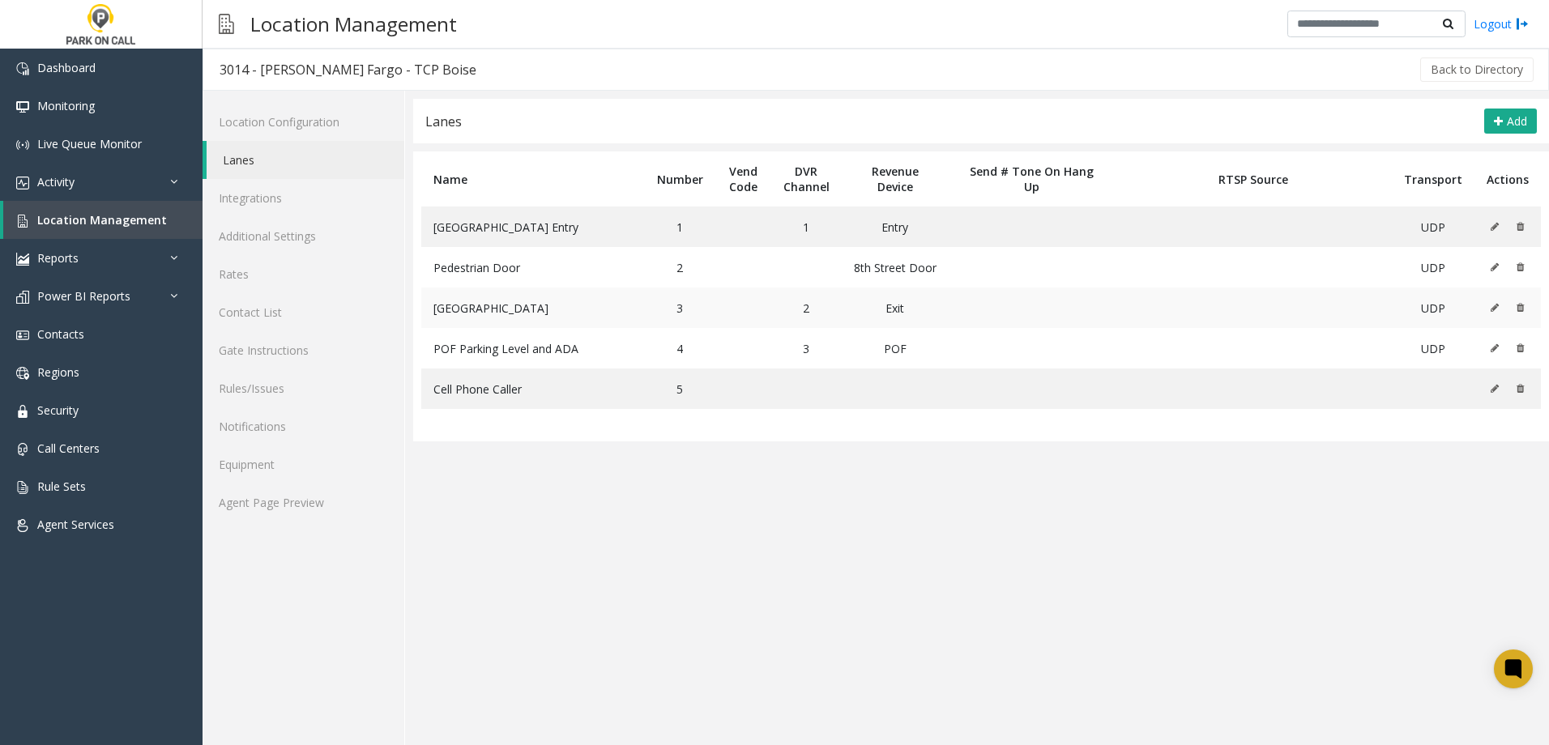
drag, startPoint x: 855, startPoint y: 275, endPoint x: 898, endPoint y: 316, distance: 59.6
click at [898, 316] on td "Exit" at bounding box center [895, 308] width 107 height 41
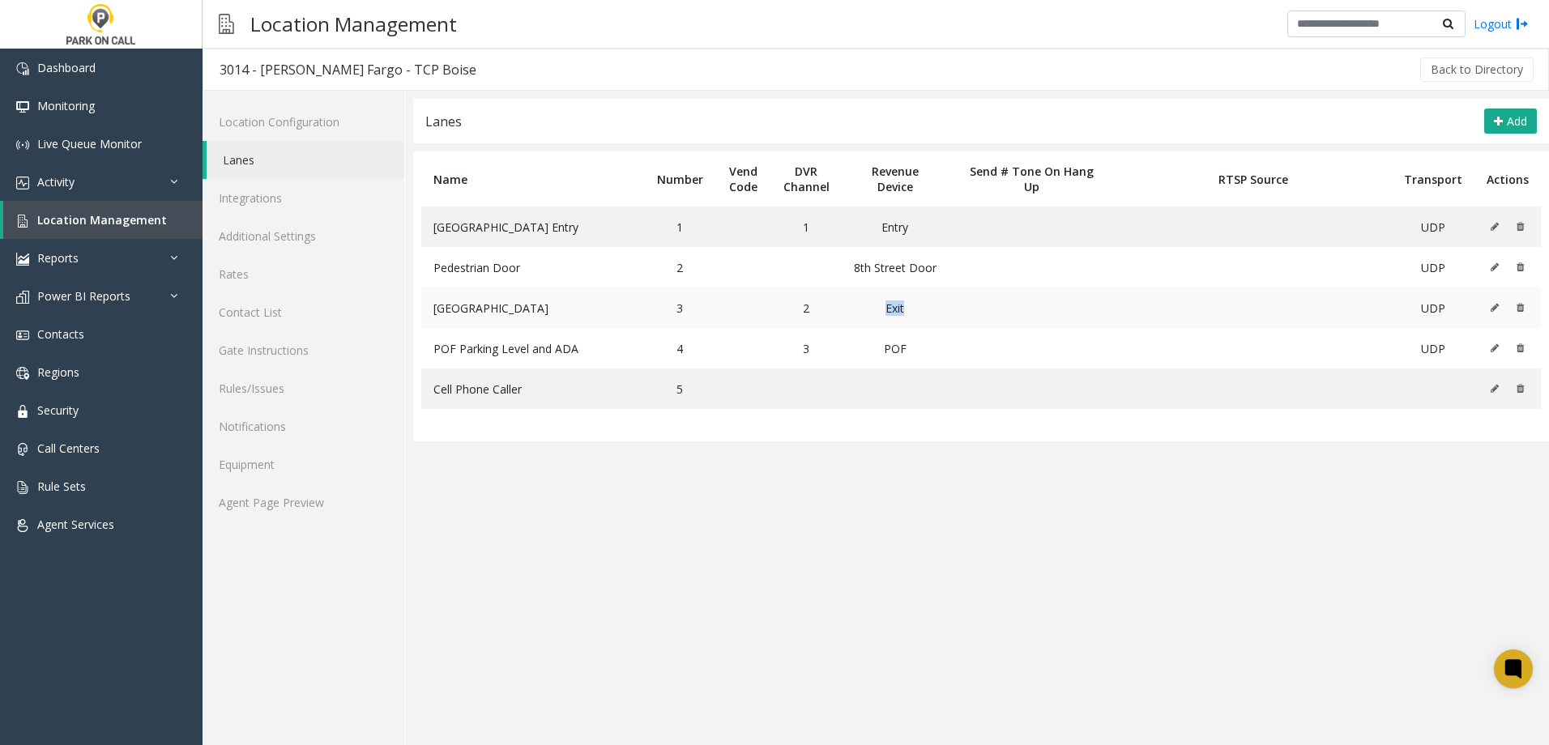
click at [898, 316] on td "Exit" at bounding box center [895, 308] width 107 height 41
